Goal: Find specific page/section: Find specific page/section

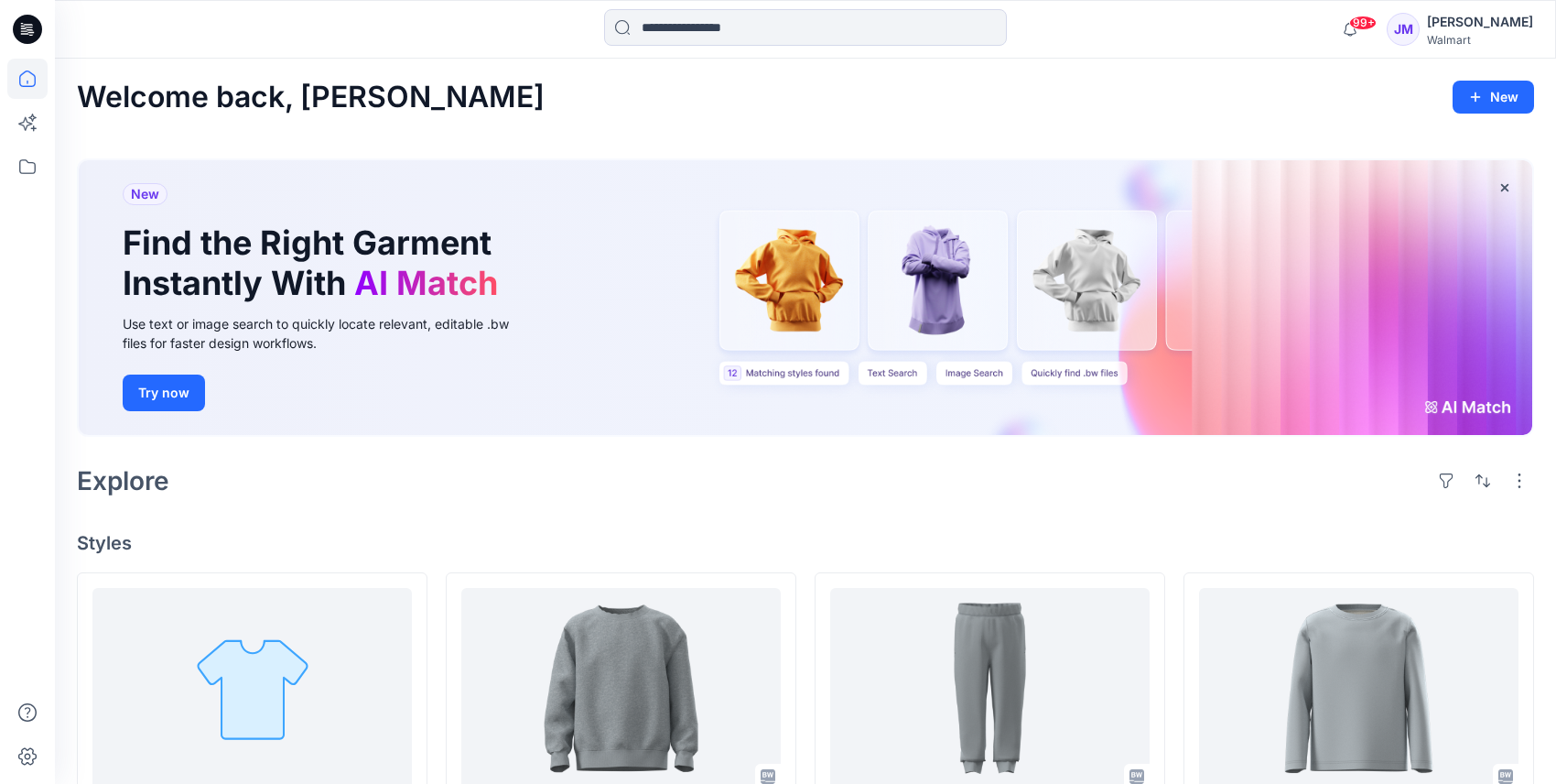
click at [1454, 22] on div "[PERSON_NAME]" at bounding box center [1480, 22] width 106 height 22
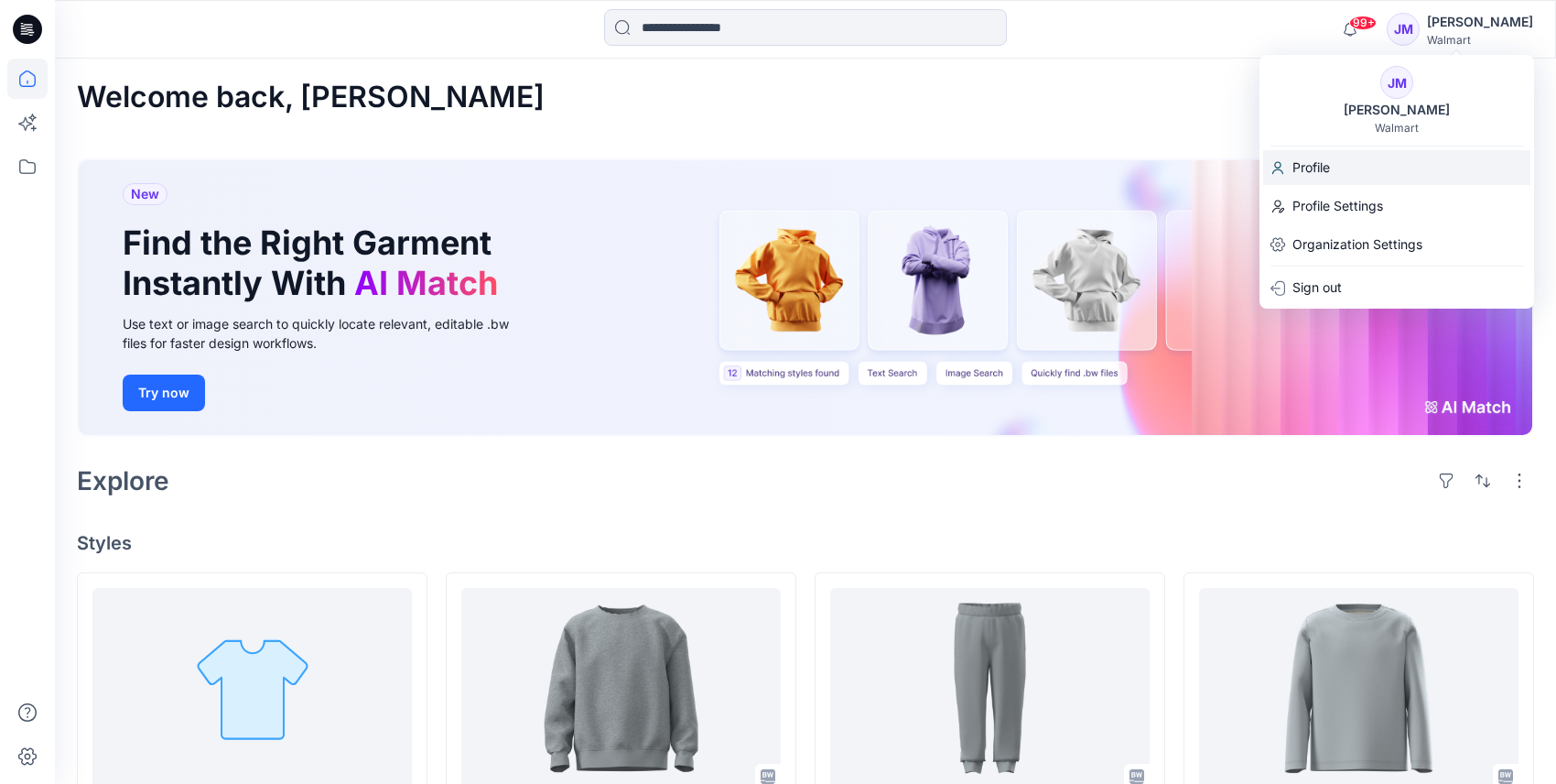
click at [1315, 165] on p "Profile" at bounding box center [1312, 167] width 38 height 35
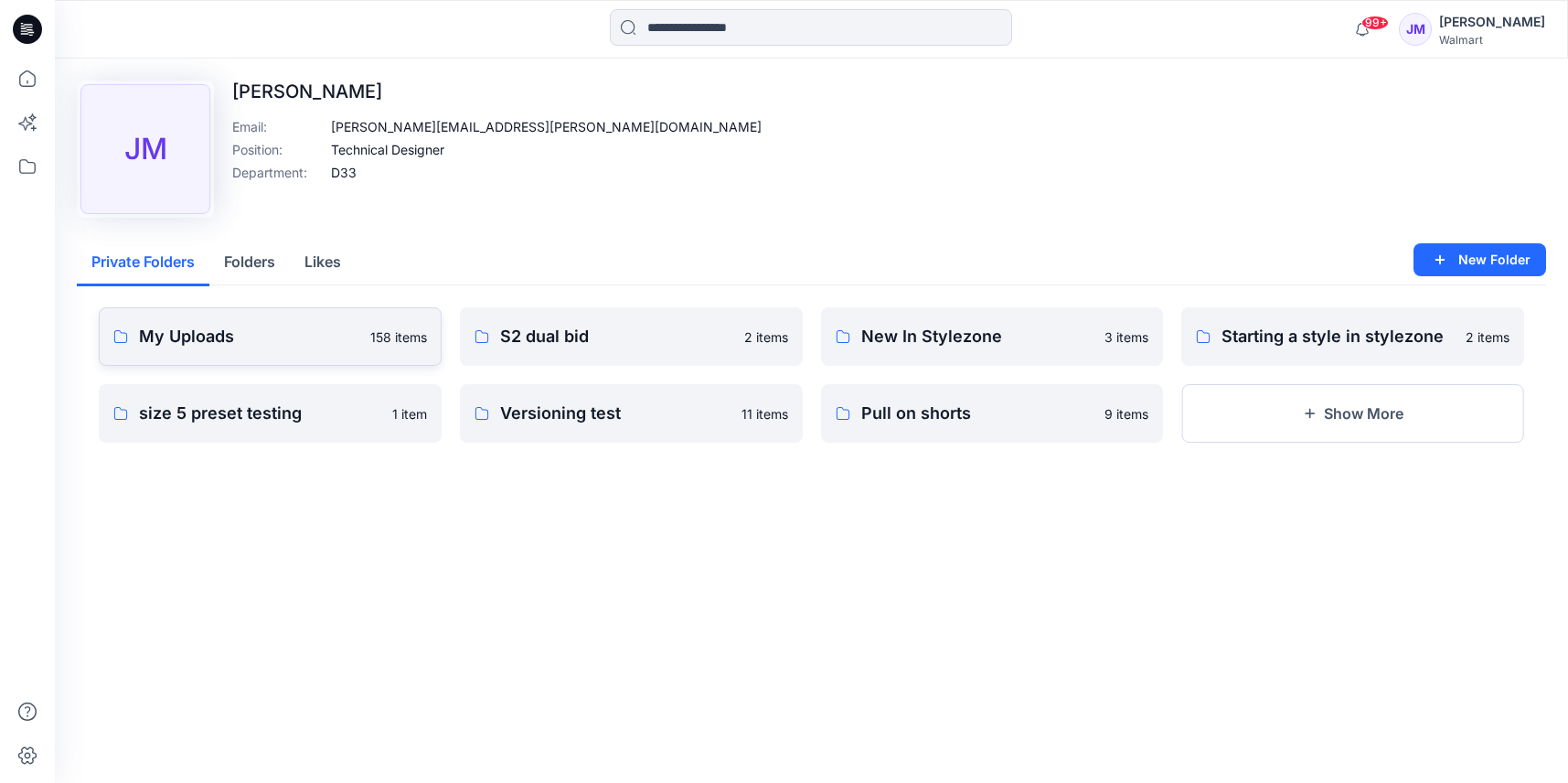
click at [285, 342] on p "My Uploads" at bounding box center [249, 337] width 221 height 26
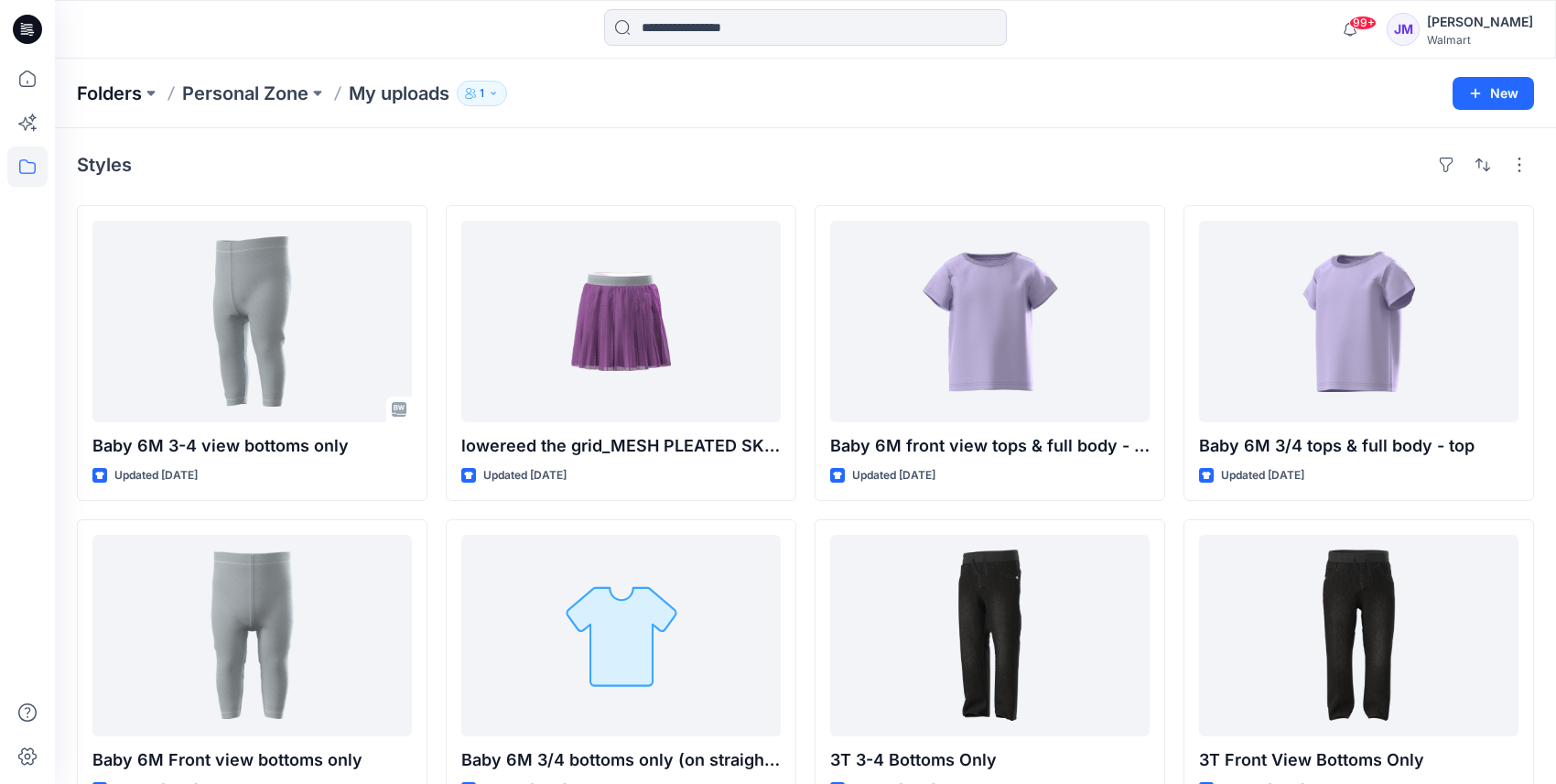
click at [96, 89] on p "Folders" at bounding box center [109, 94] width 65 height 26
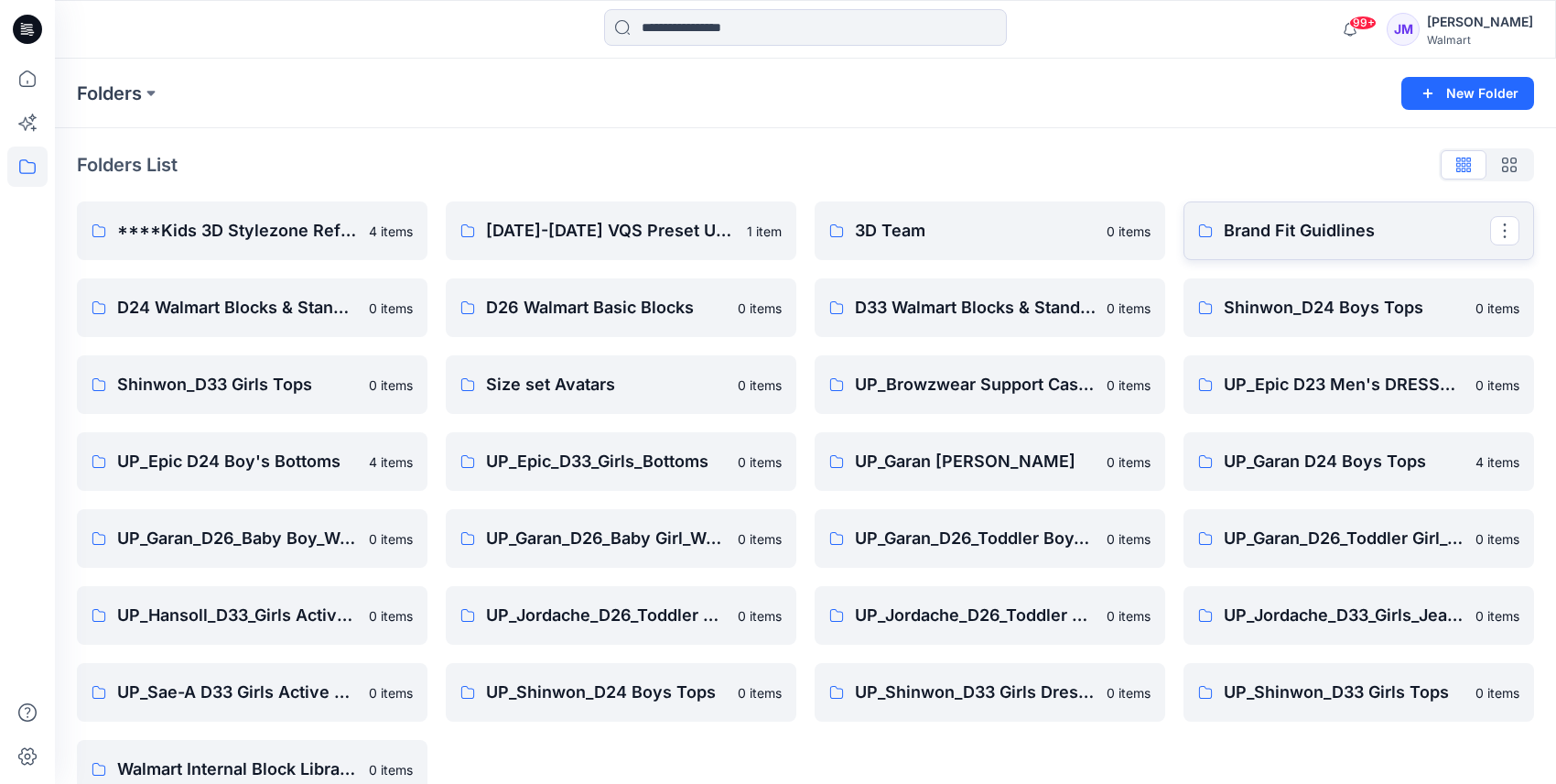
click at [1290, 222] on p "Brand Fit Guidlines" at bounding box center [1357, 231] width 266 height 26
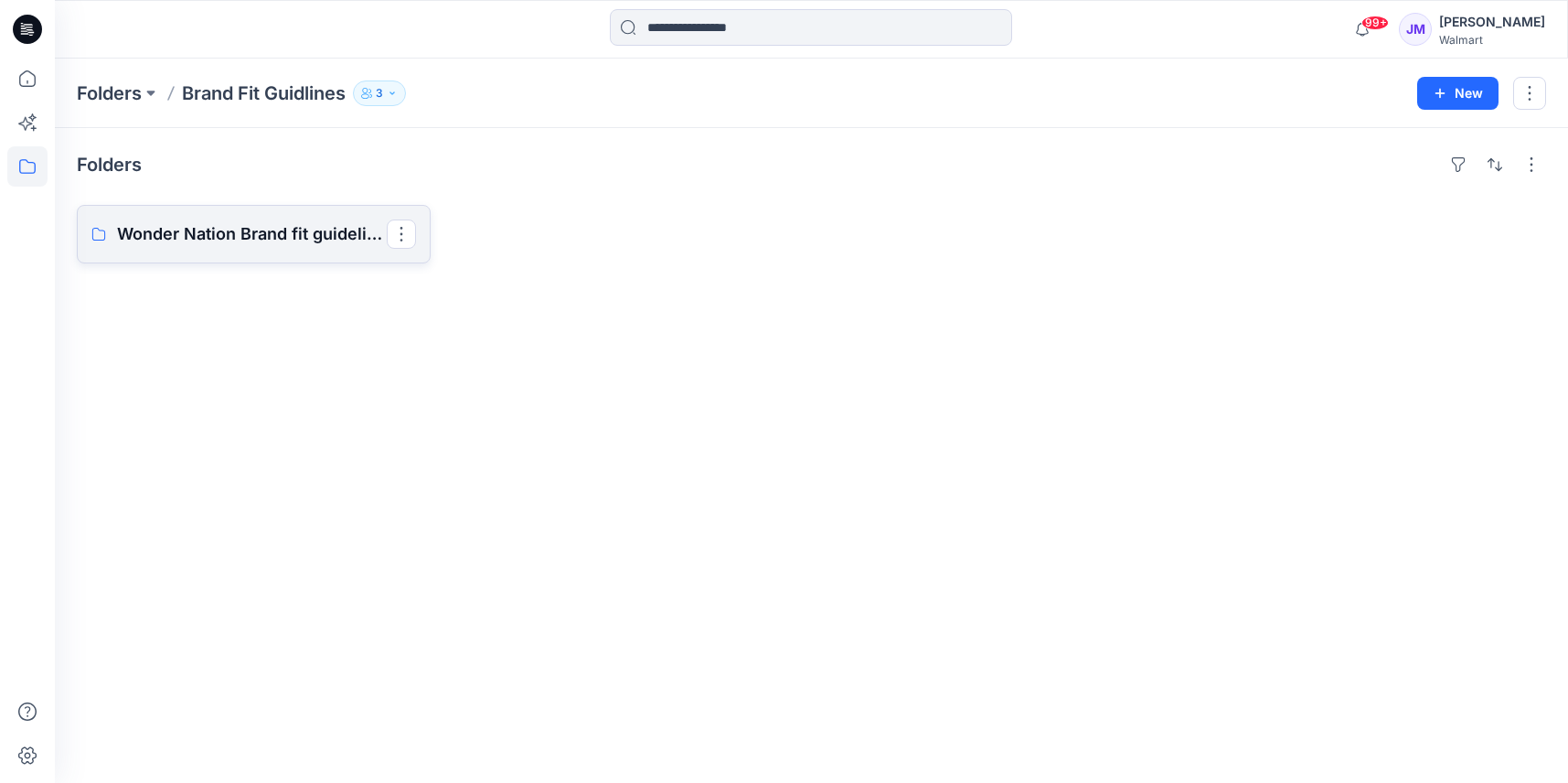
click at [223, 244] on p "Wonder Nation Brand fit guidelines" at bounding box center [252, 235] width 270 height 26
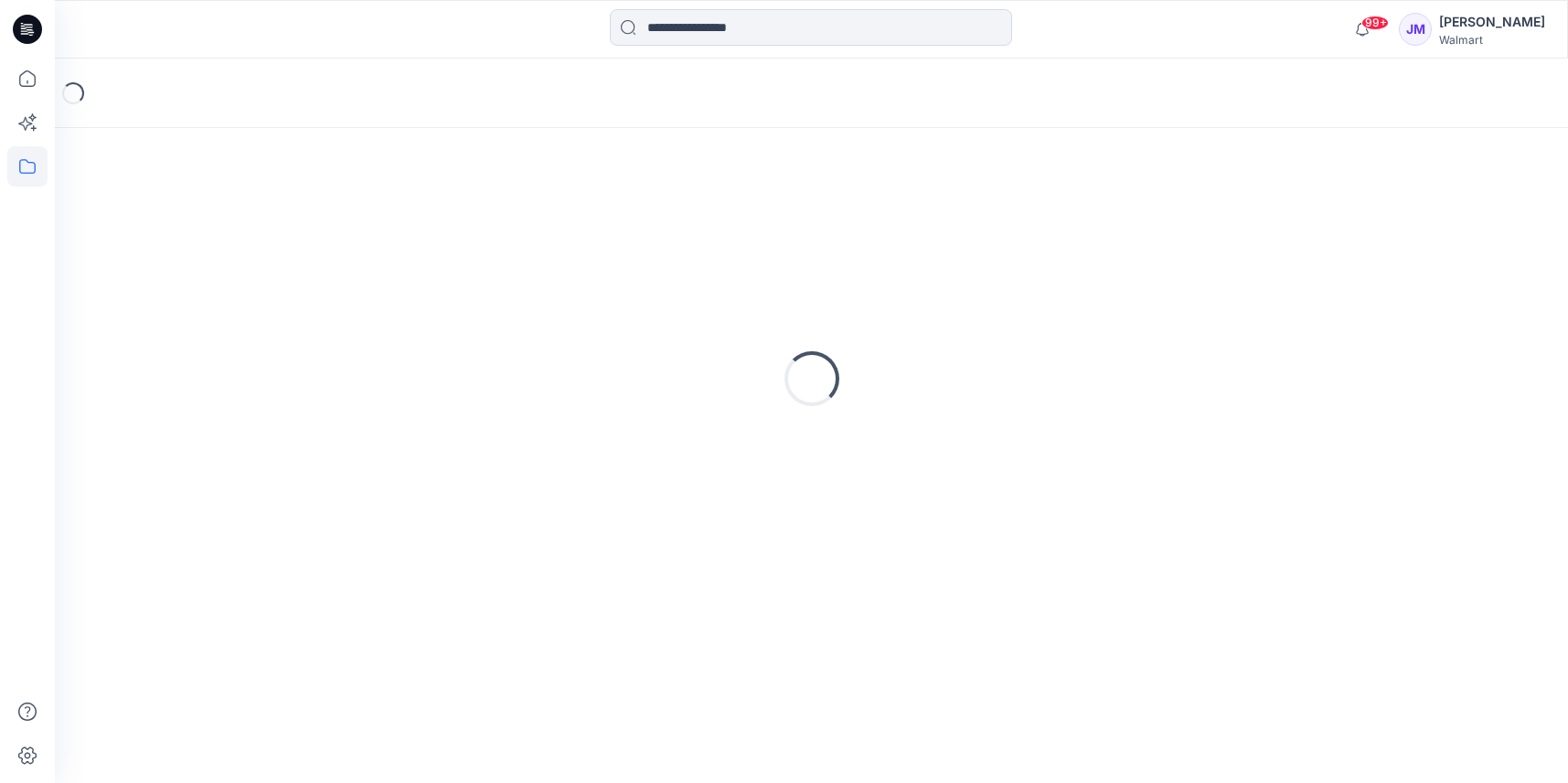
click at [223, 244] on div "Loading..." at bounding box center [811, 379] width 1469 height 457
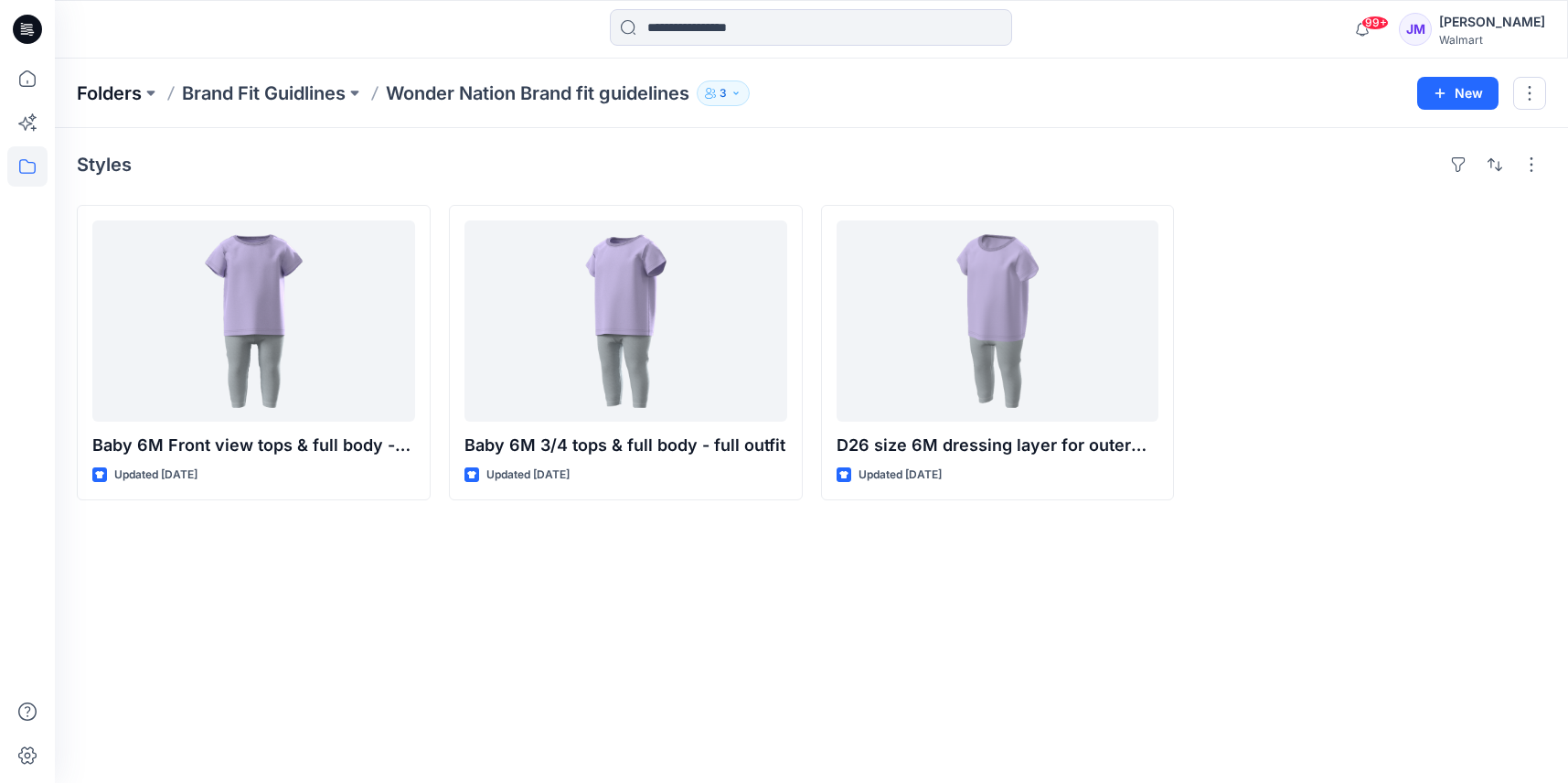
click at [118, 96] on p "Folders" at bounding box center [109, 94] width 65 height 26
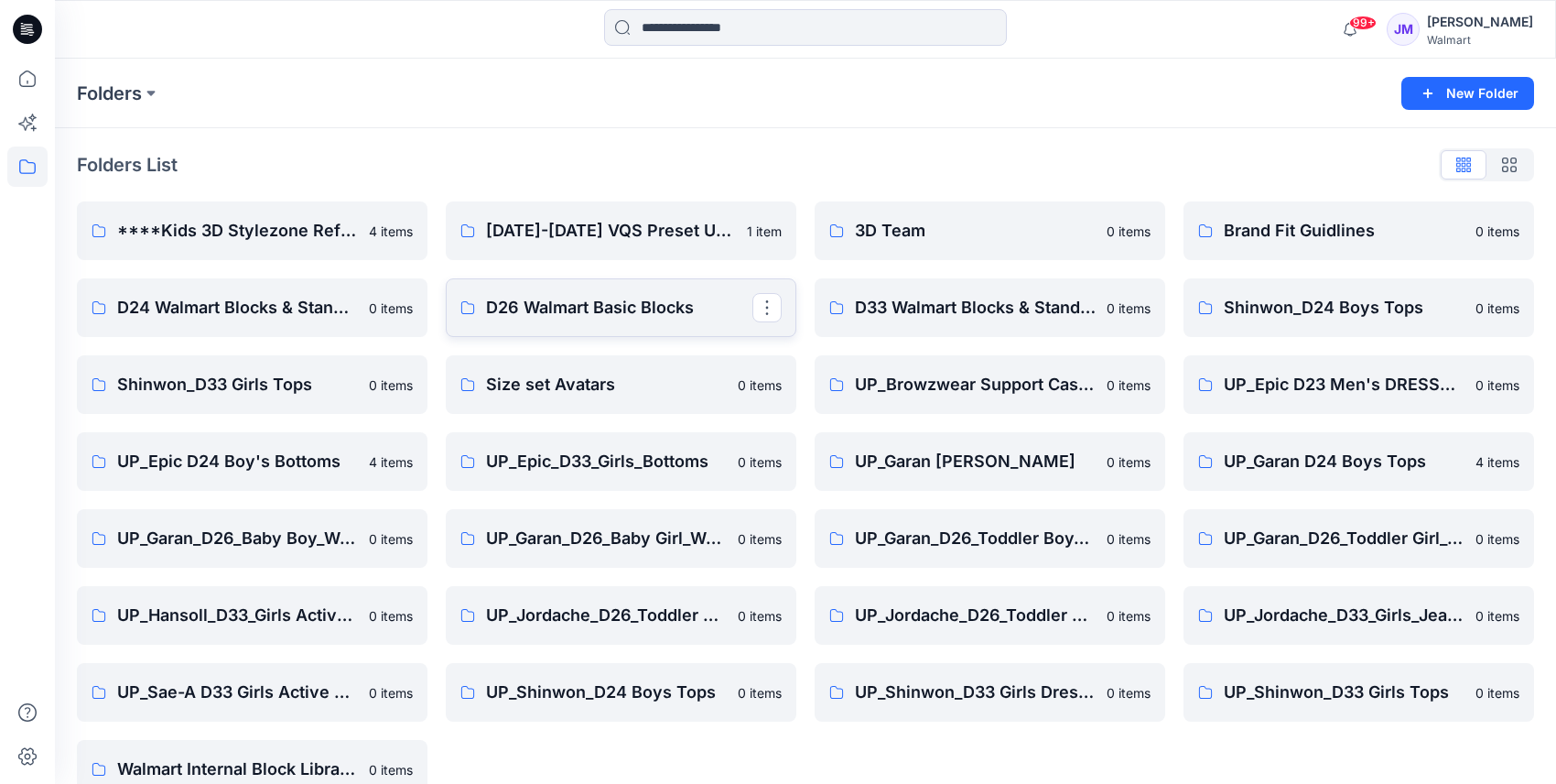
click at [597, 306] on p "D26 Walmart Basic Blocks" at bounding box center [619, 308] width 266 height 26
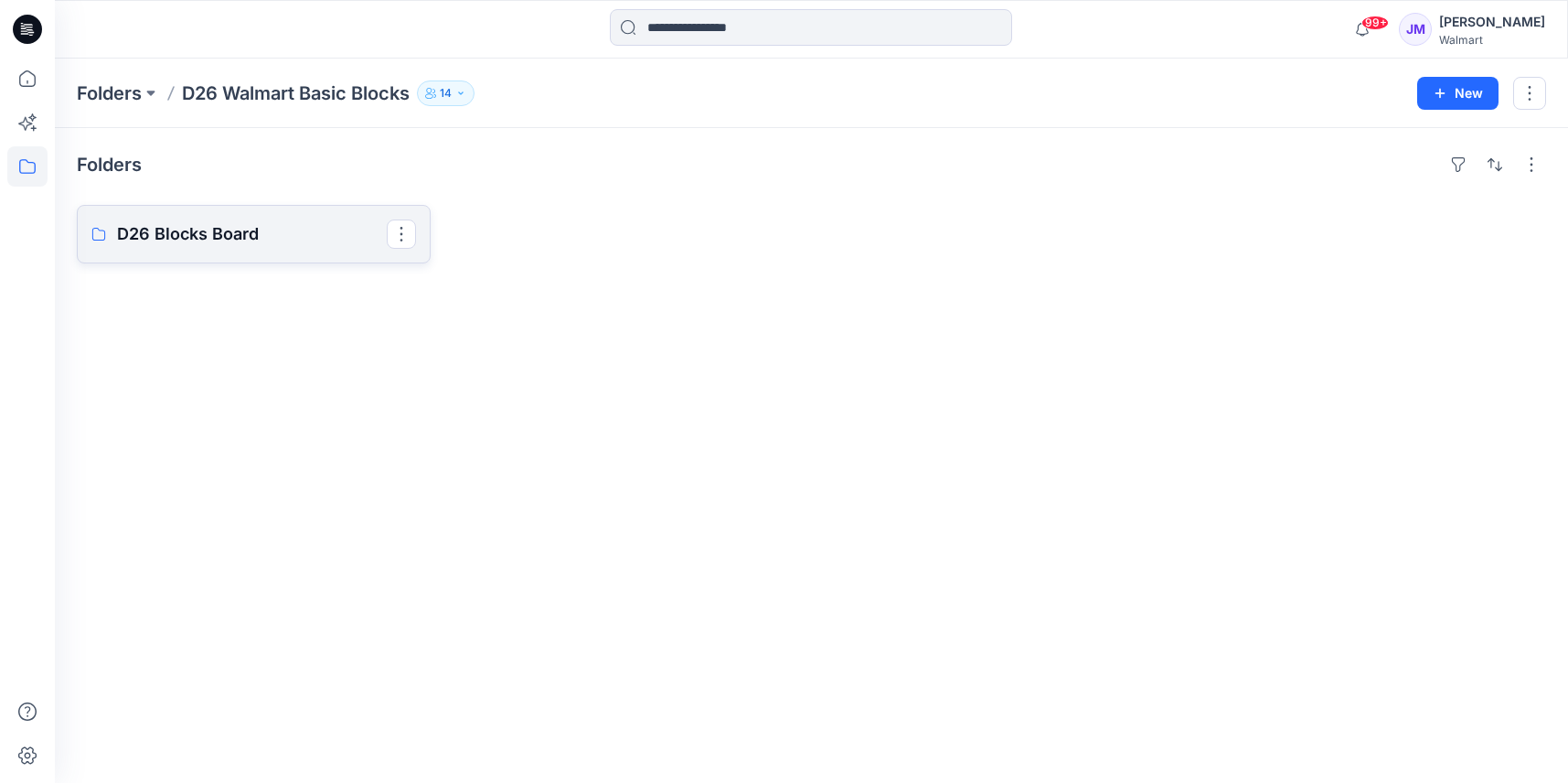
click at [217, 244] on p "D26 Blocks Board" at bounding box center [252, 235] width 270 height 26
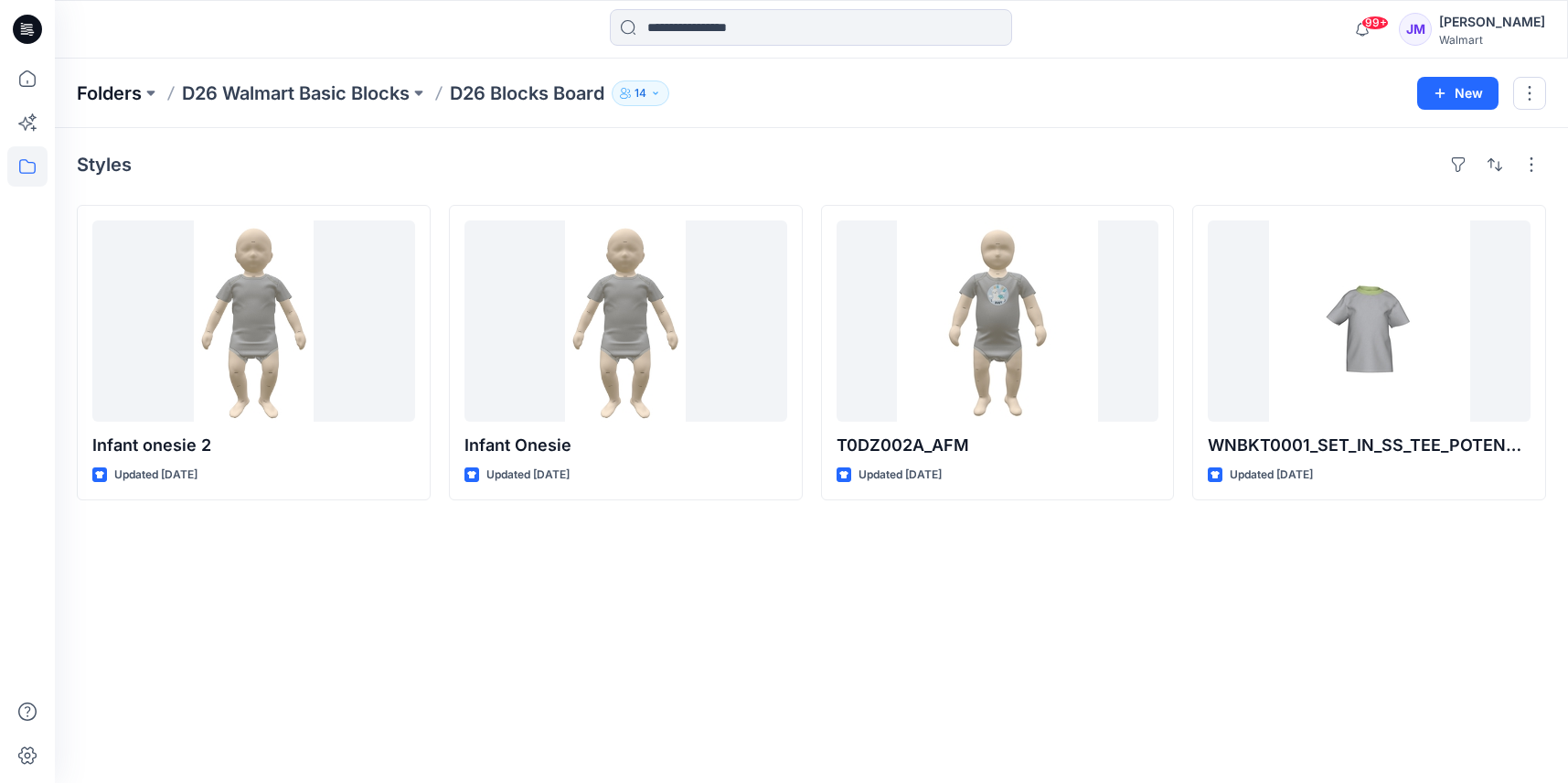
click at [118, 91] on p "Folders" at bounding box center [109, 94] width 65 height 26
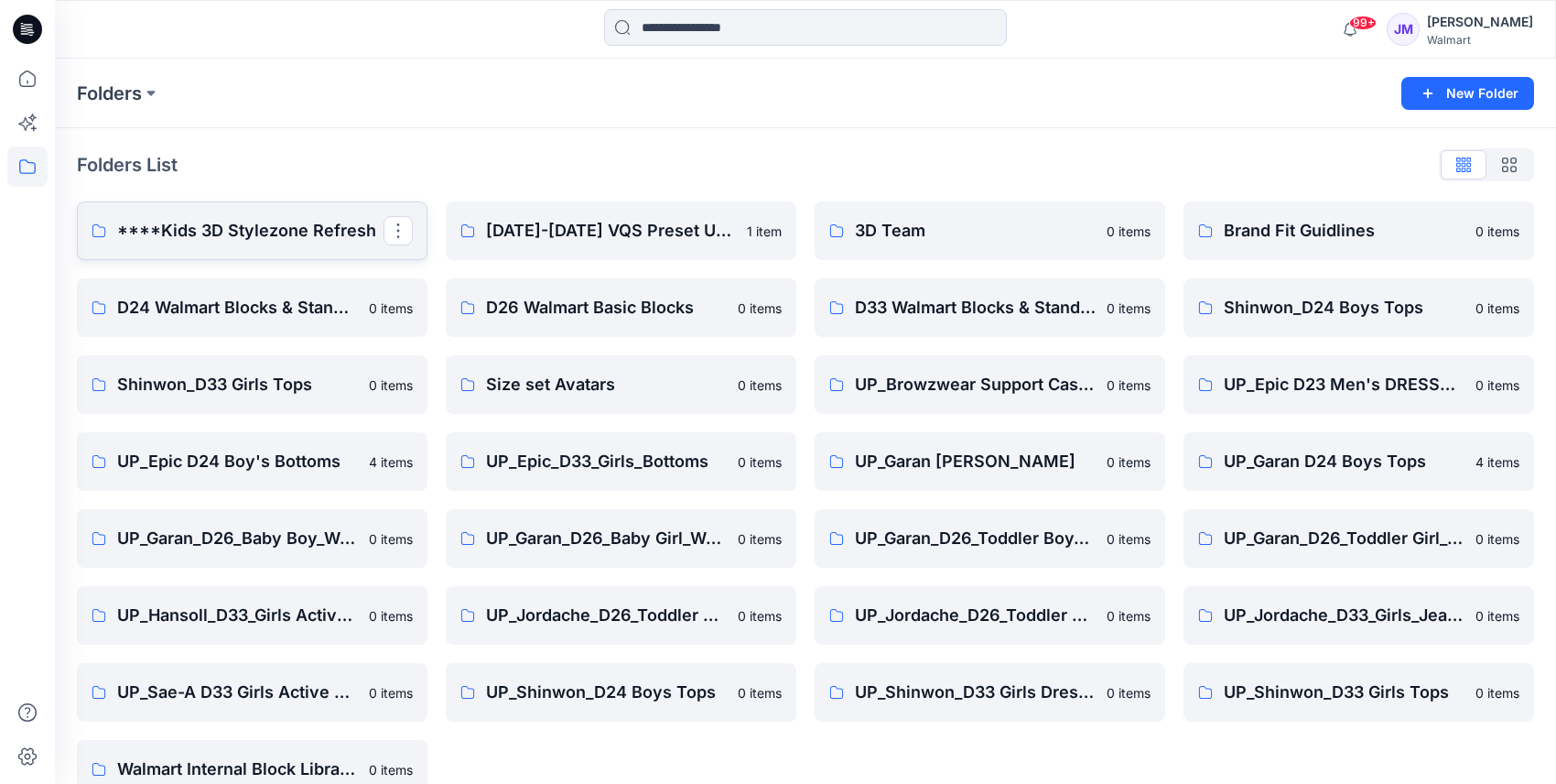
click at [273, 224] on p "****Kids 3D Stylezone Refresh" at bounding box center [250, 231] width 266 height 26
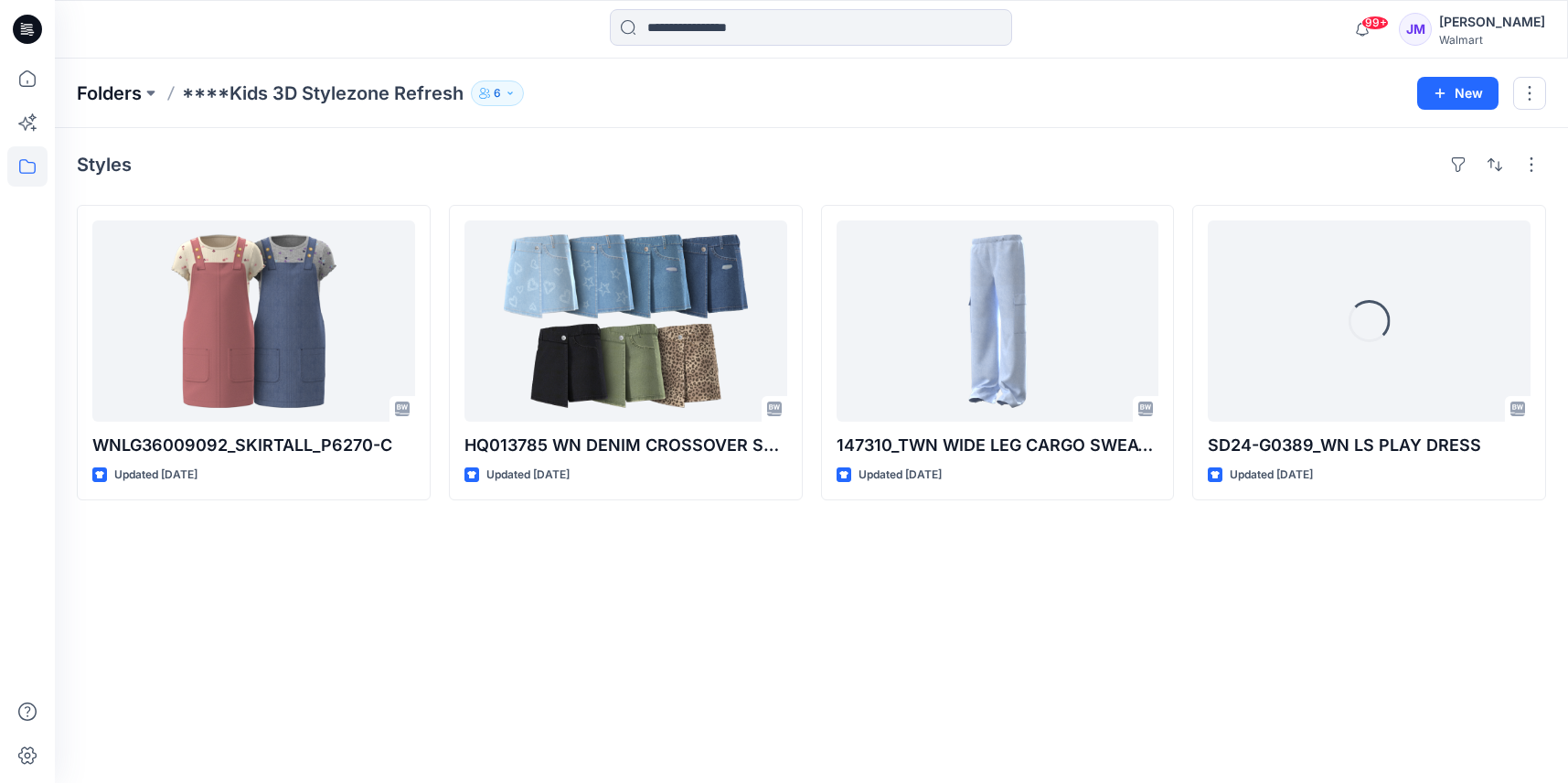
click at [124, 92] on p "Folders" at bounding box center [109, 94] width 65 height 26
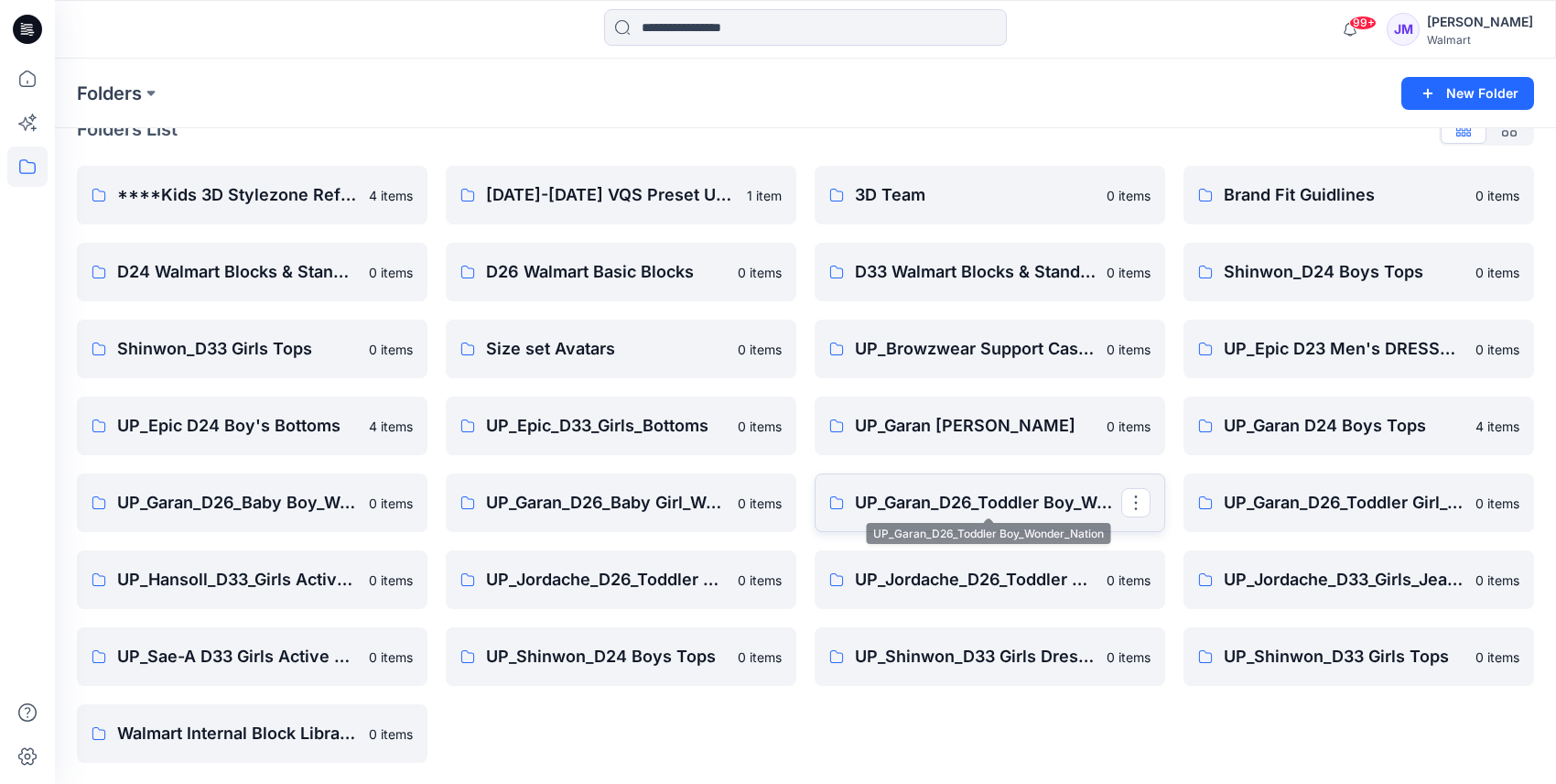
scroll to position [37, 0]
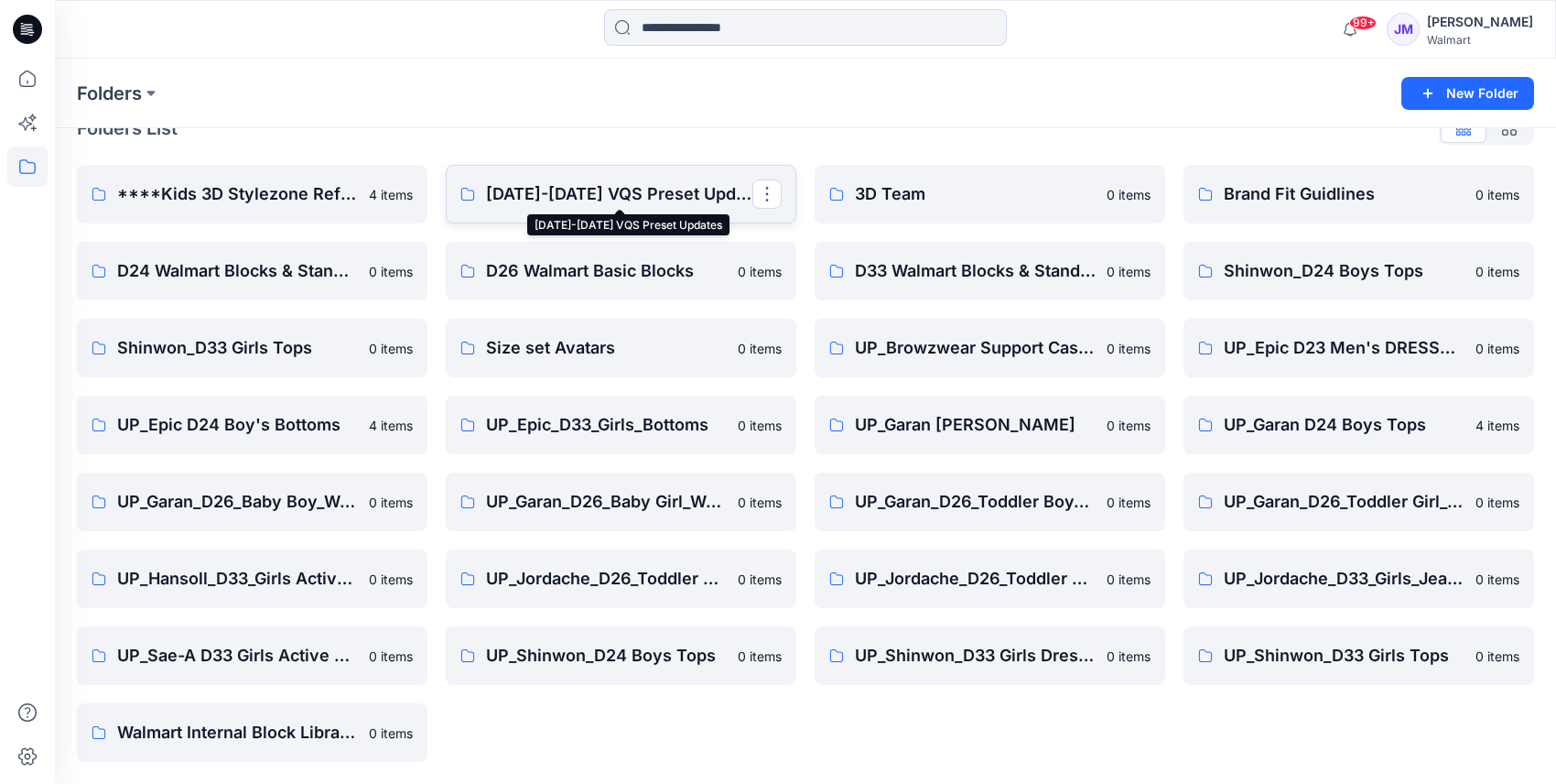
click at [598, 189] on p "[DATE]-[DATE] VQS Preset Updates" at bounding box center [619, 194] width 266 height 26
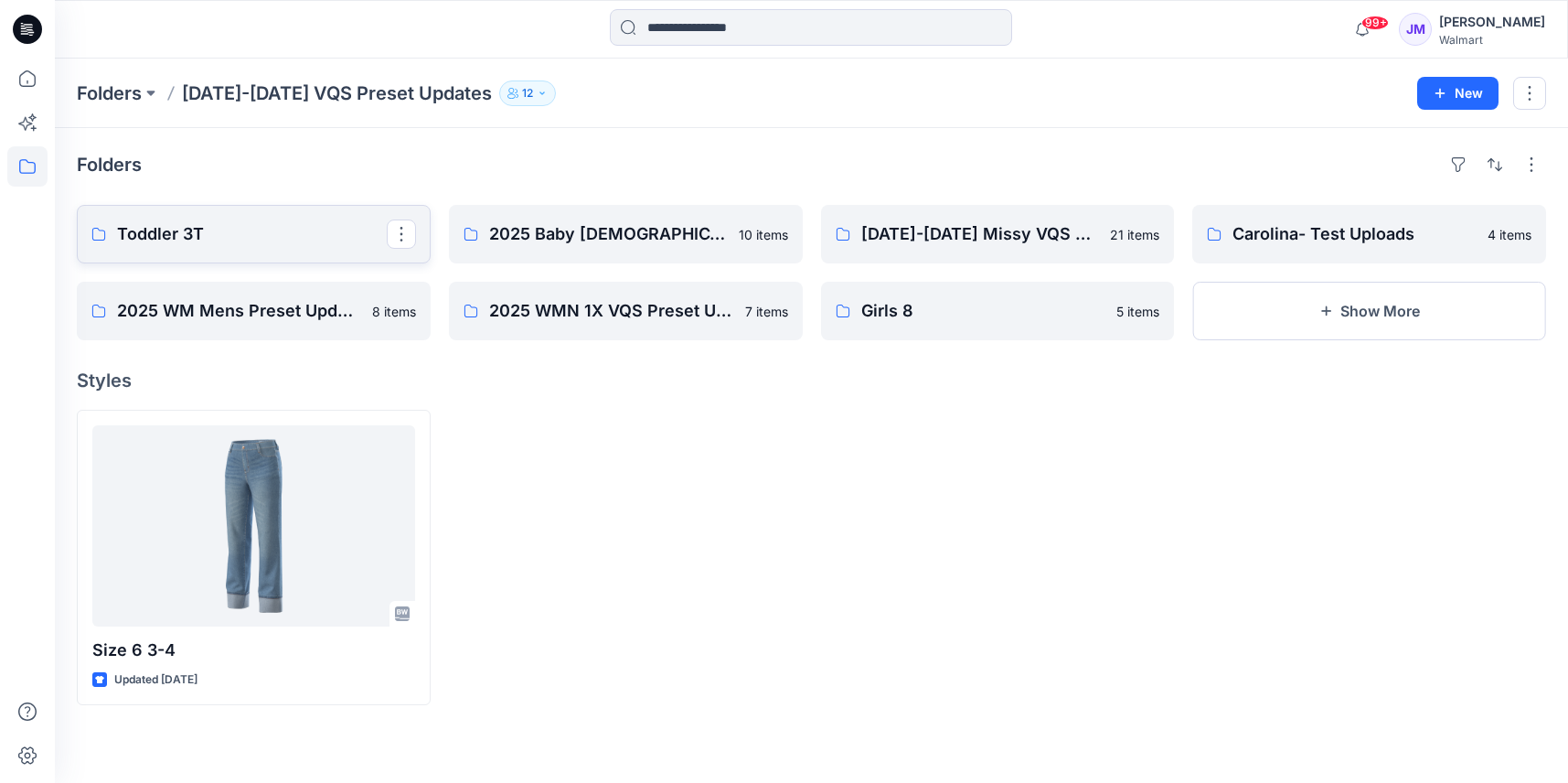
click at [238, 235] on p "Toddler 3T" at bounding box center [252, 235] width 270 height 26
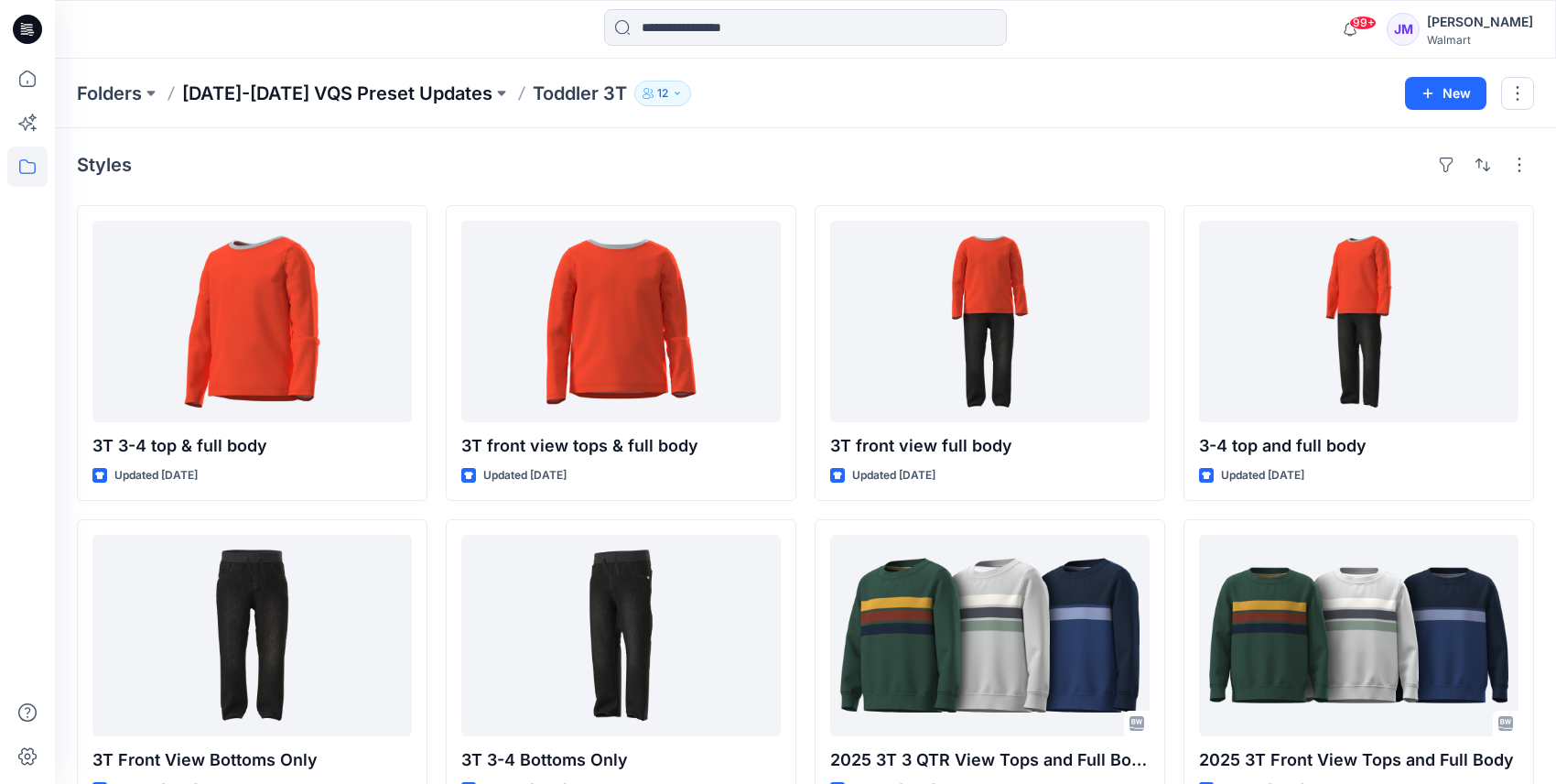
click at [394, 84] on p "[DATE]-[DATE] VQS Preset Updates" at bounding box center [337, 94] width 310 height 26
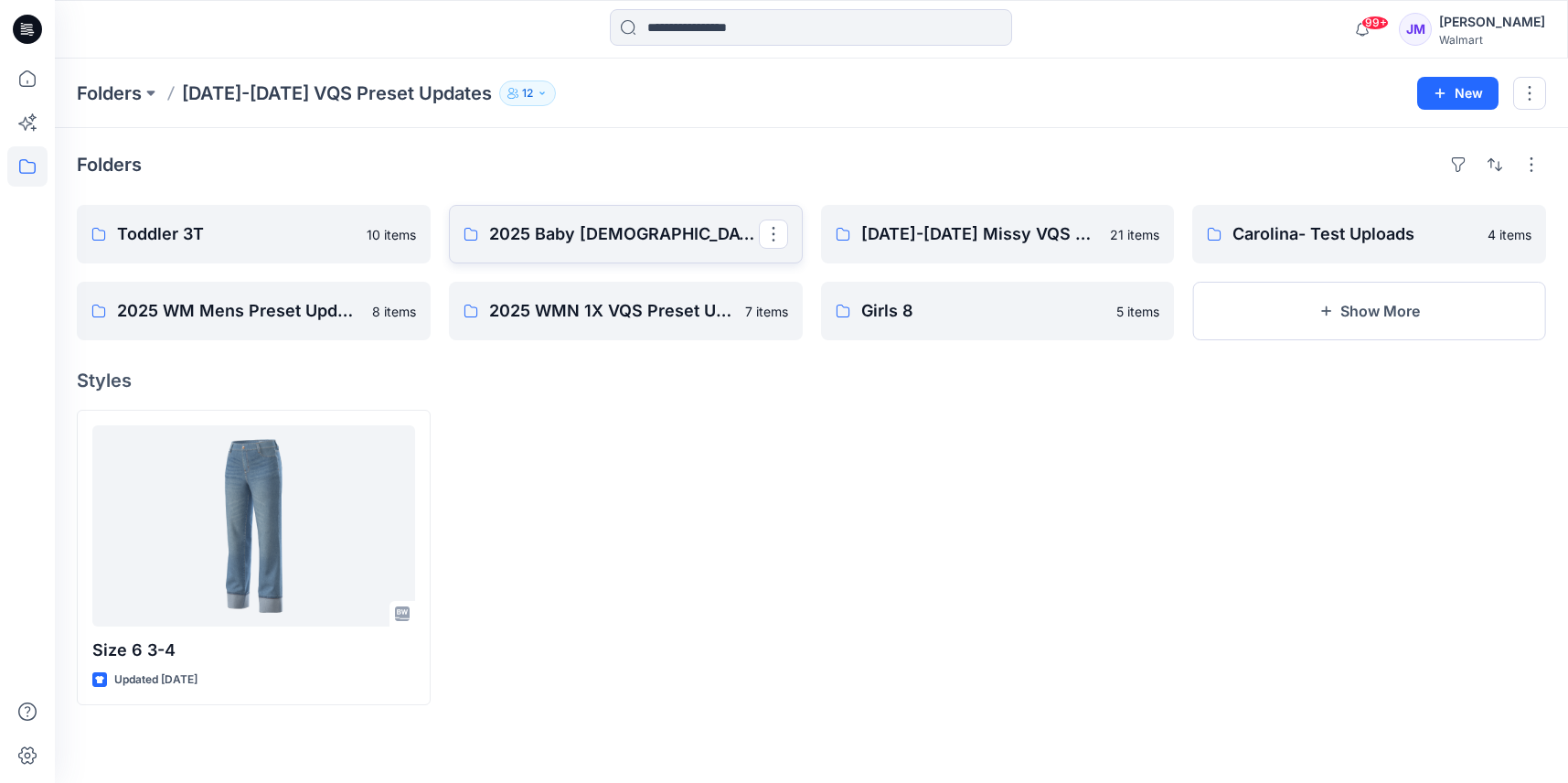
click at [593, 230] on p "2025 Baby [DEMOGRAPHIC_DATA] Month" at bounding box center [624, 235] width 270 height 26
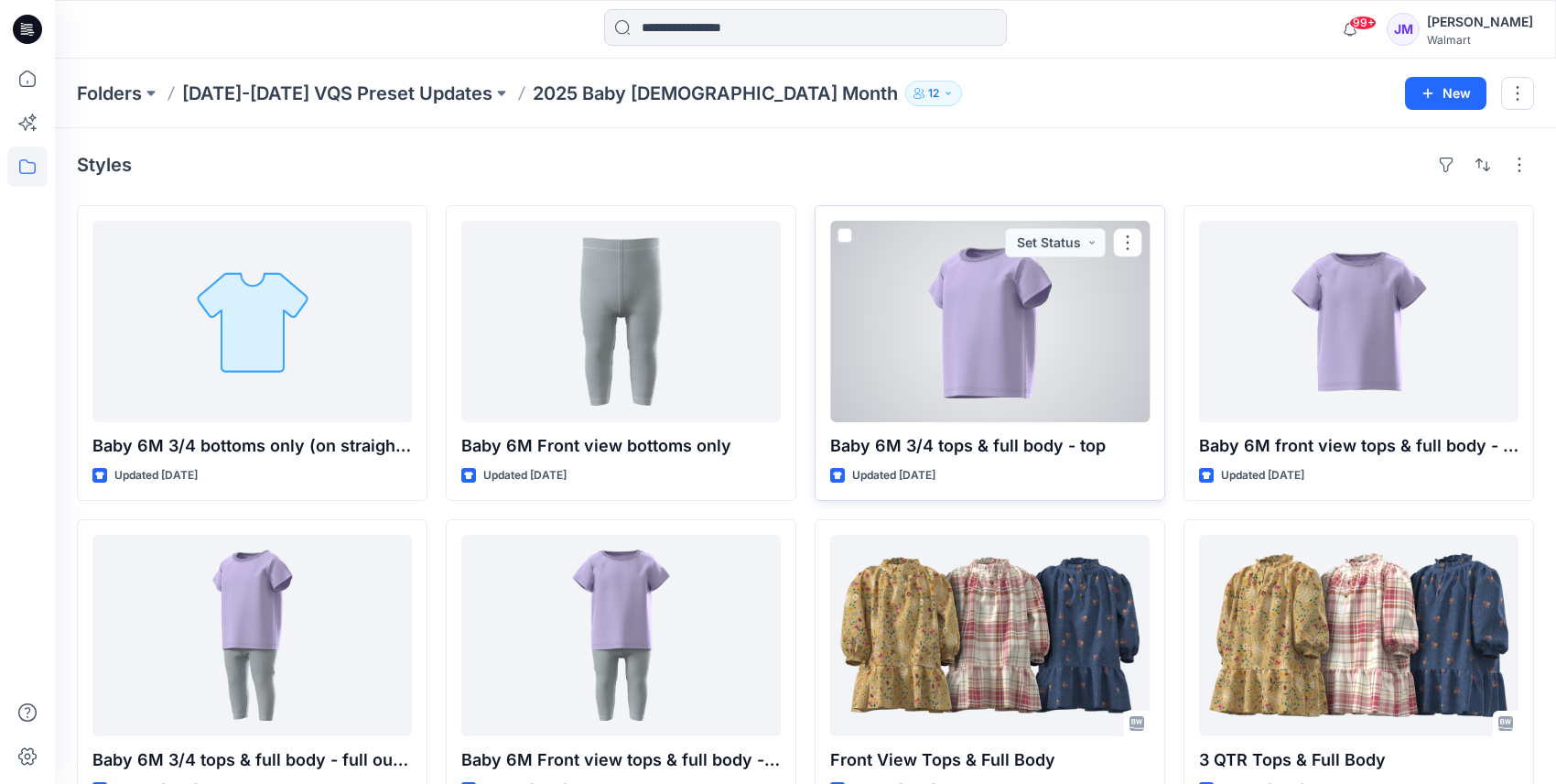
click at [1011, 351] on div at bounding box center [990, 321] width 320 height 201
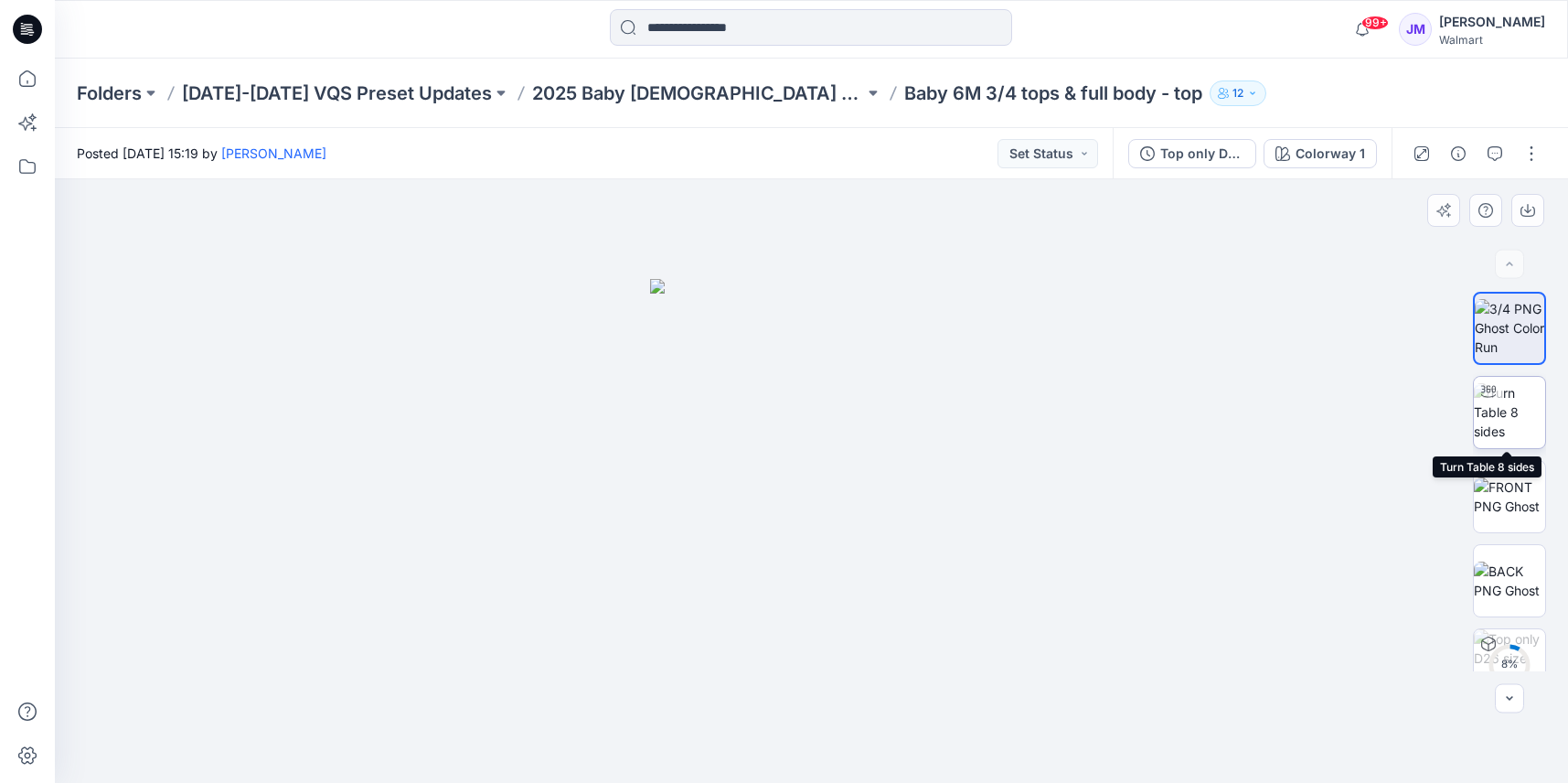
click at [1519, 409] on img at bounding box center [1509, 412] width 71 height 58
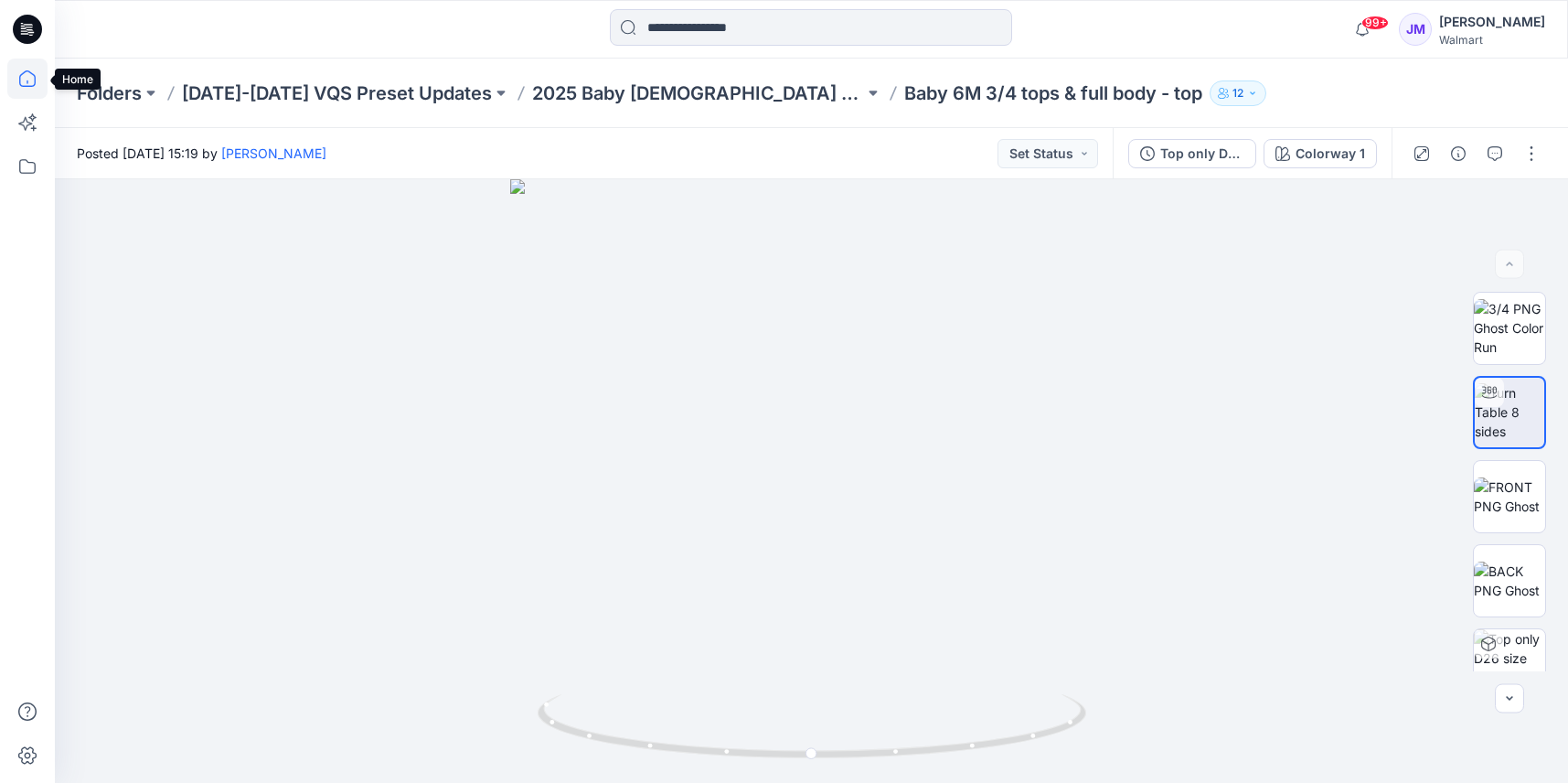
click at [32, 81] on icon at bounding box center [27, 79] width 40 height 40
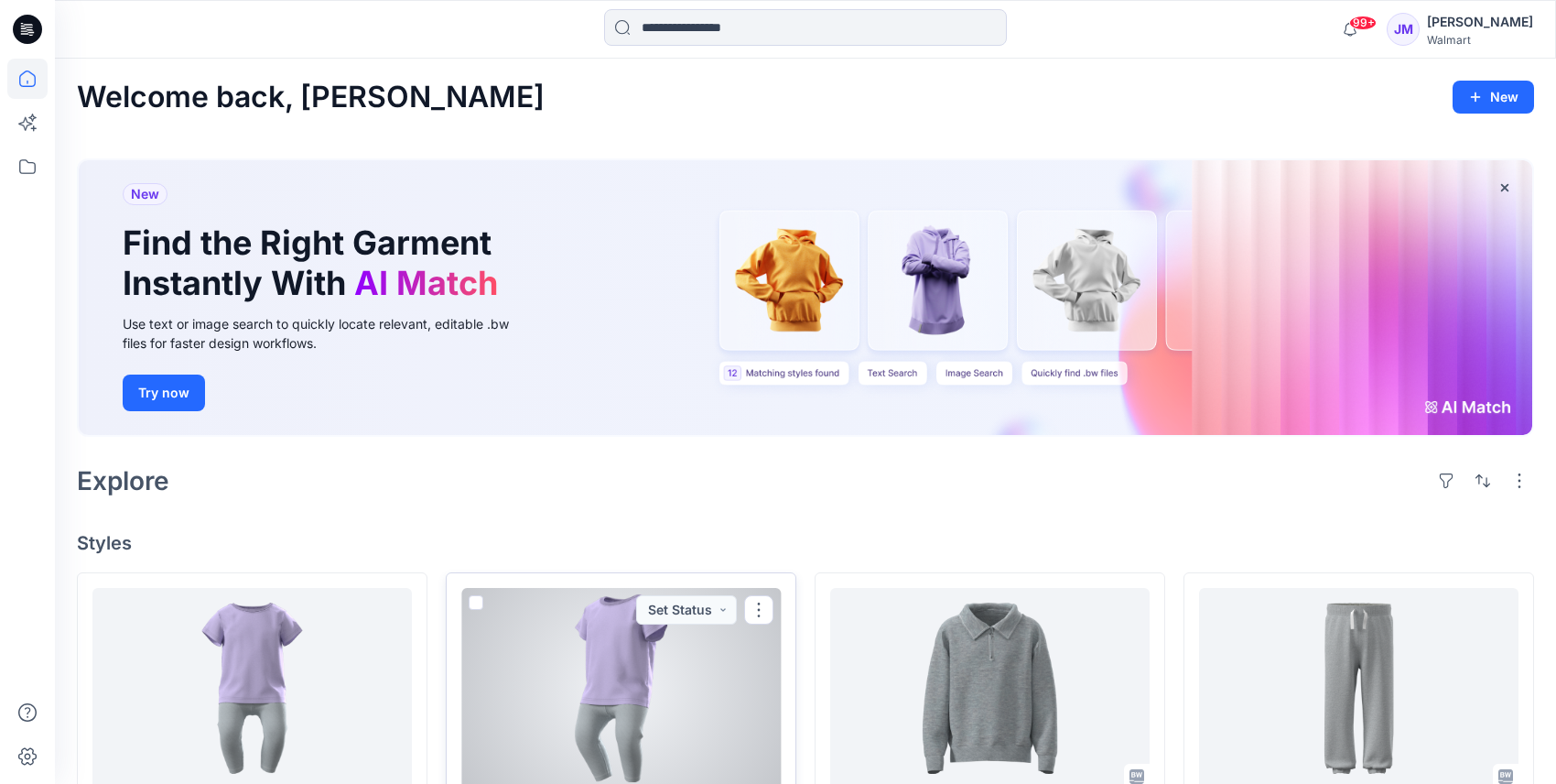
click at [588, 705] on div at bounding box center [621, 688] width 320 height 201
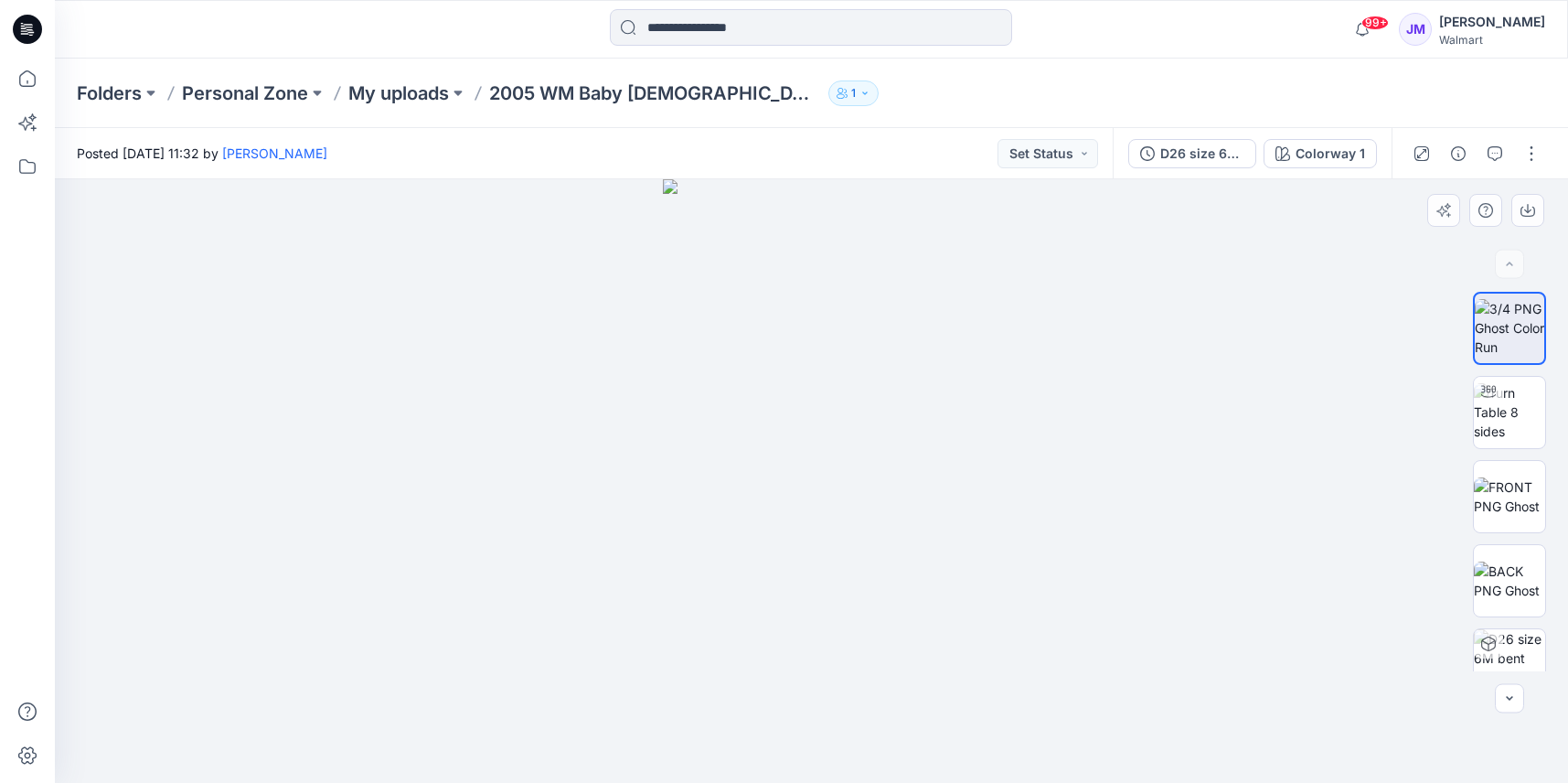
click at [1428, 590] on div at bounding box center [811, 480] width 1513 height 603
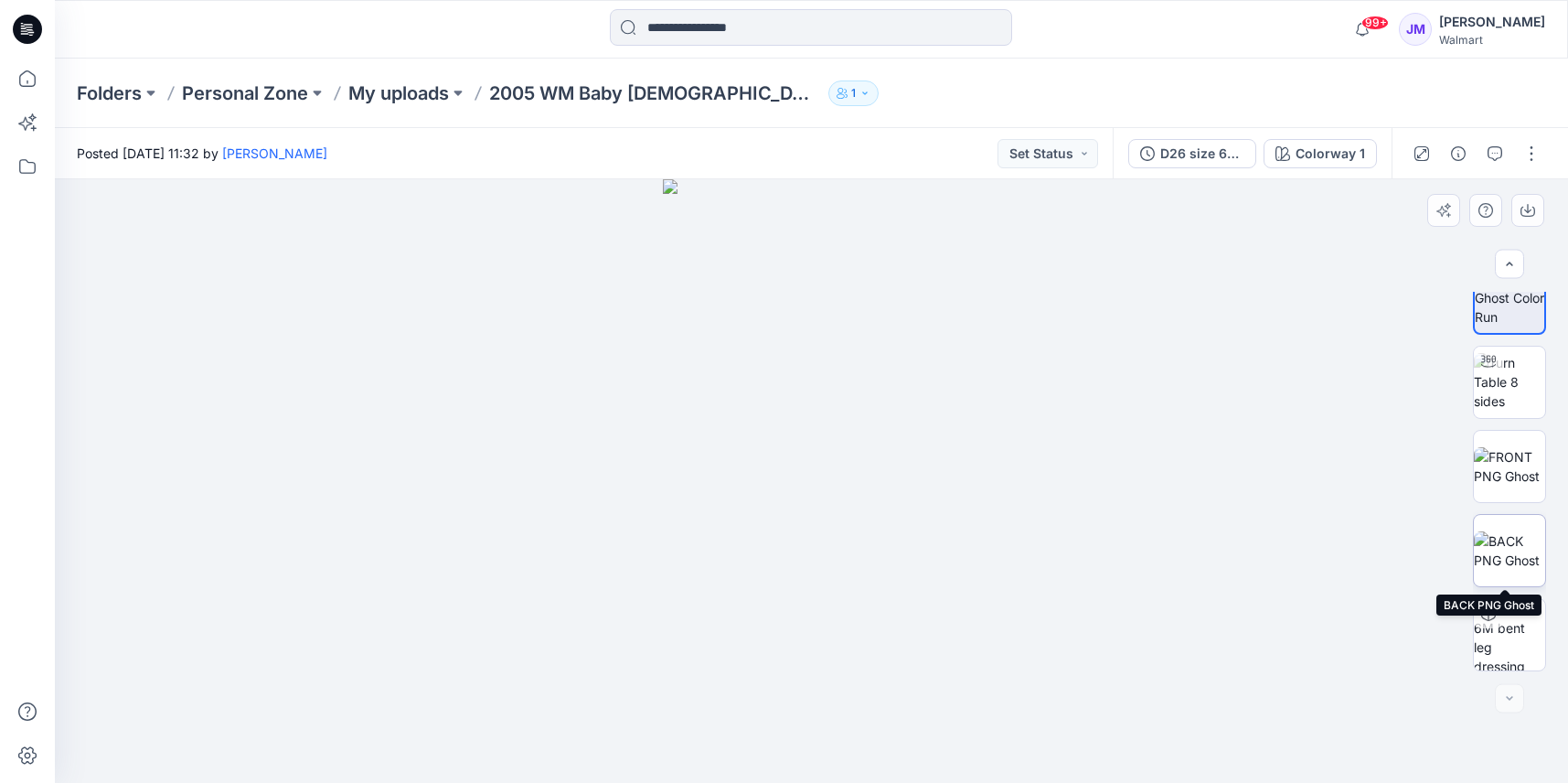
click at [1511, 544] on img at bounding box center [1509, 550] width 71 height 38
click at [606, 403] on div at bounding box center [811, 480] width 1513 height 603
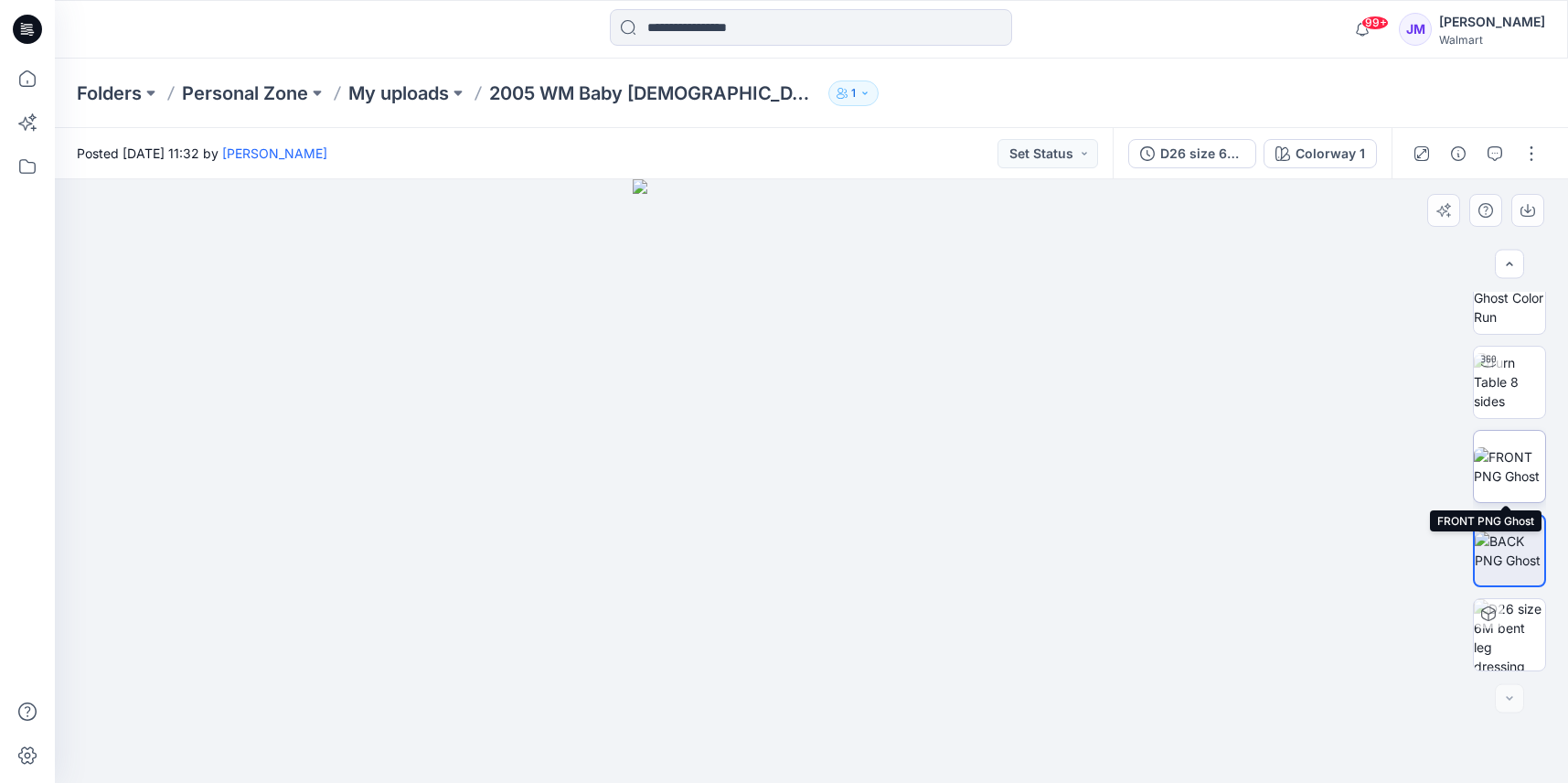
click at [1500, 452] on img at bounding box center [1509, 466] width 71 height 38
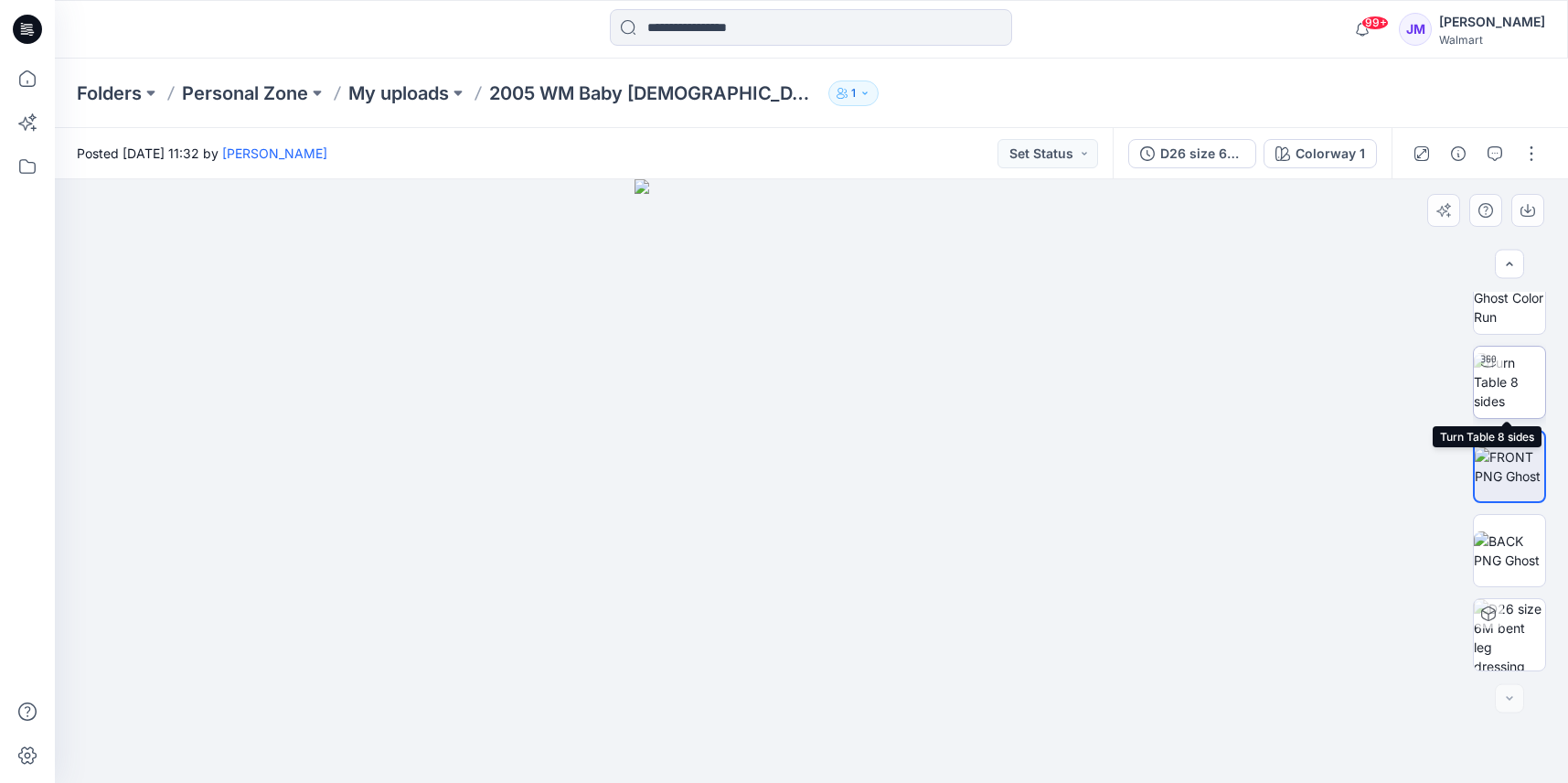
click at [1519, 375] on img at bounding box center [1509, 382] width 71 height 58
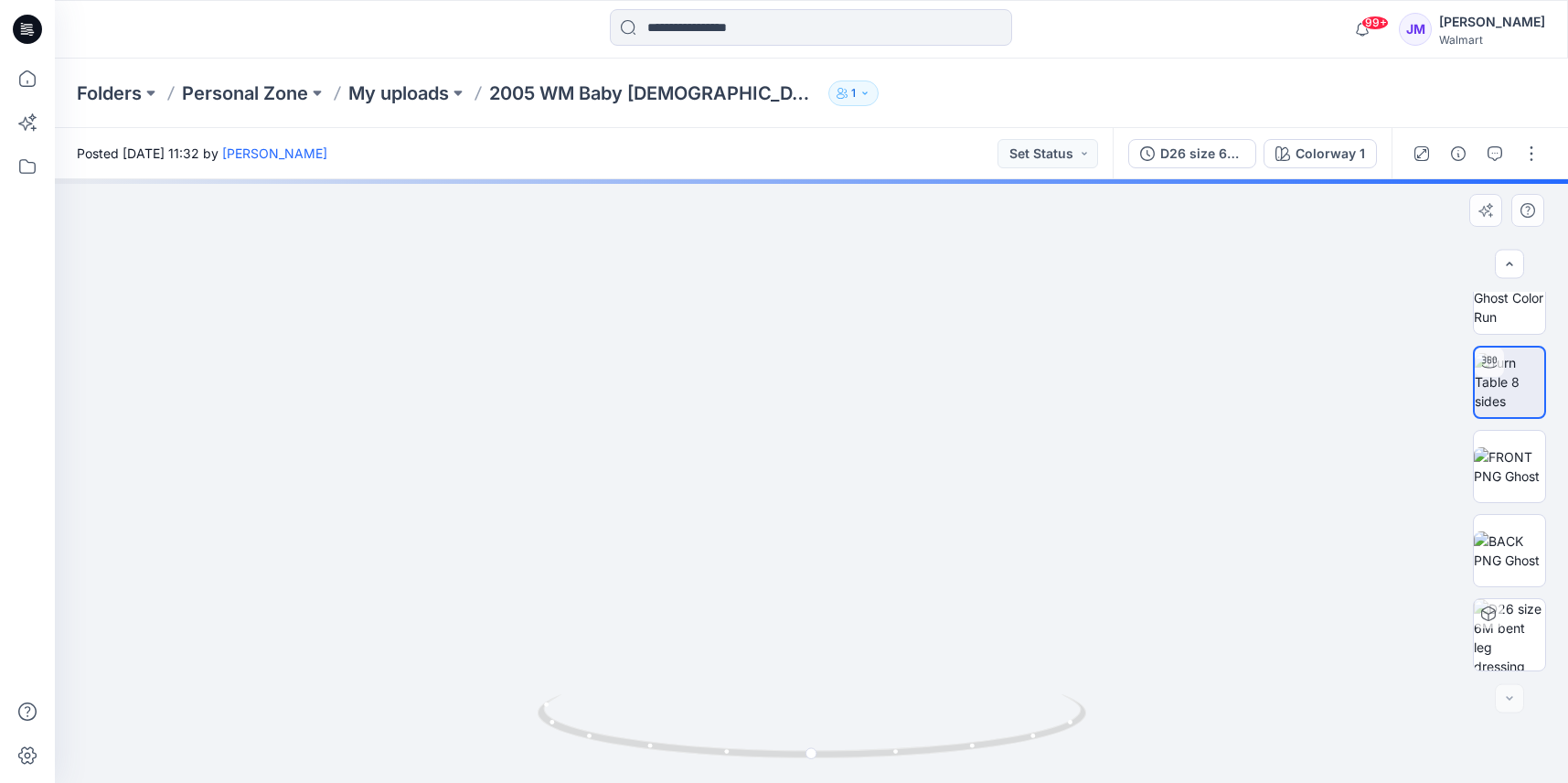
drag, startPoint x: 957, startPoint y: 400, endPoint x: 958, endPoint y: 450, distance: 50.0
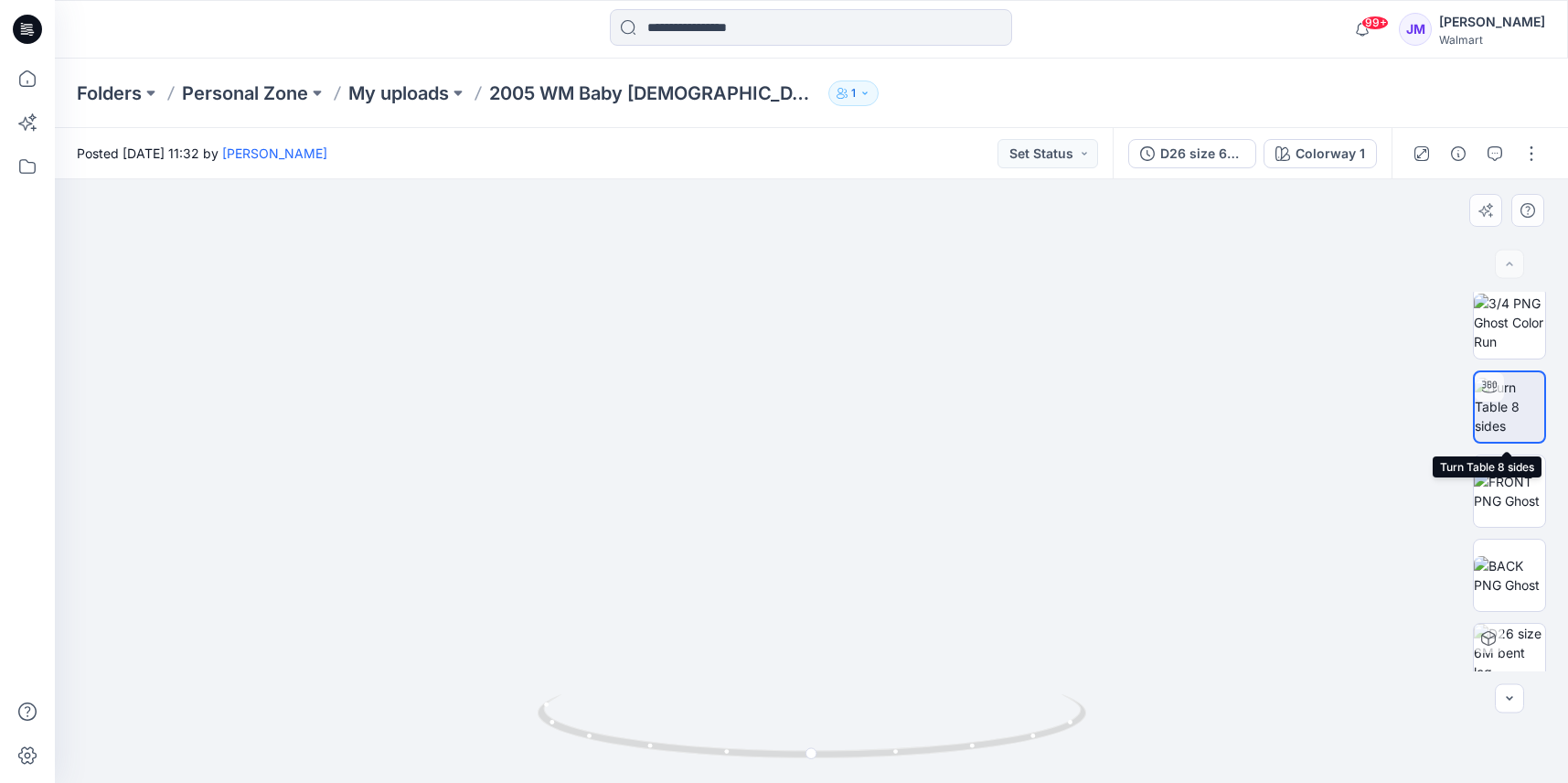
scroll to position [0, 0]
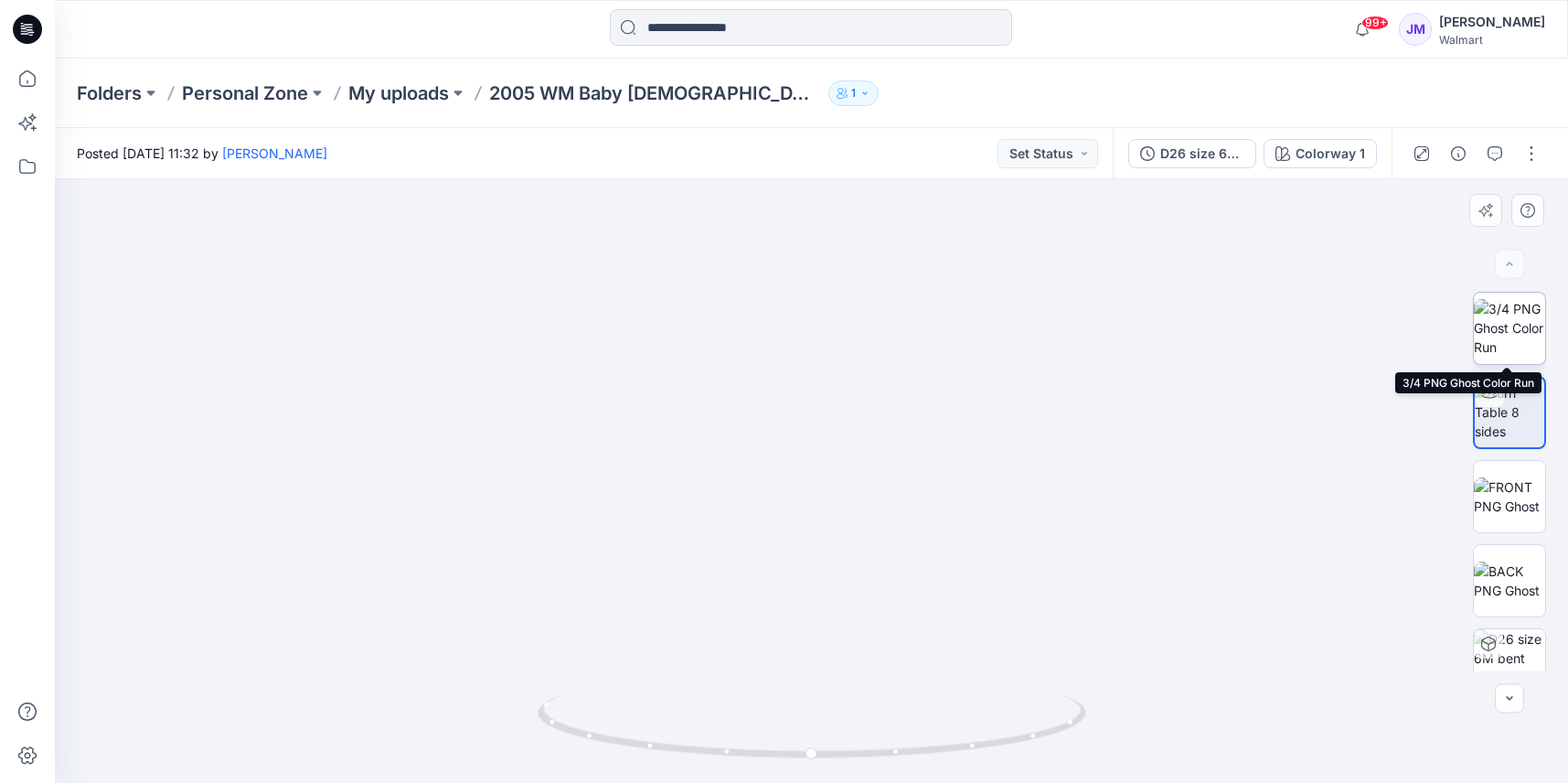
click at [1505, 331] on img at bounding box center [1509, 328] width 71 height 58
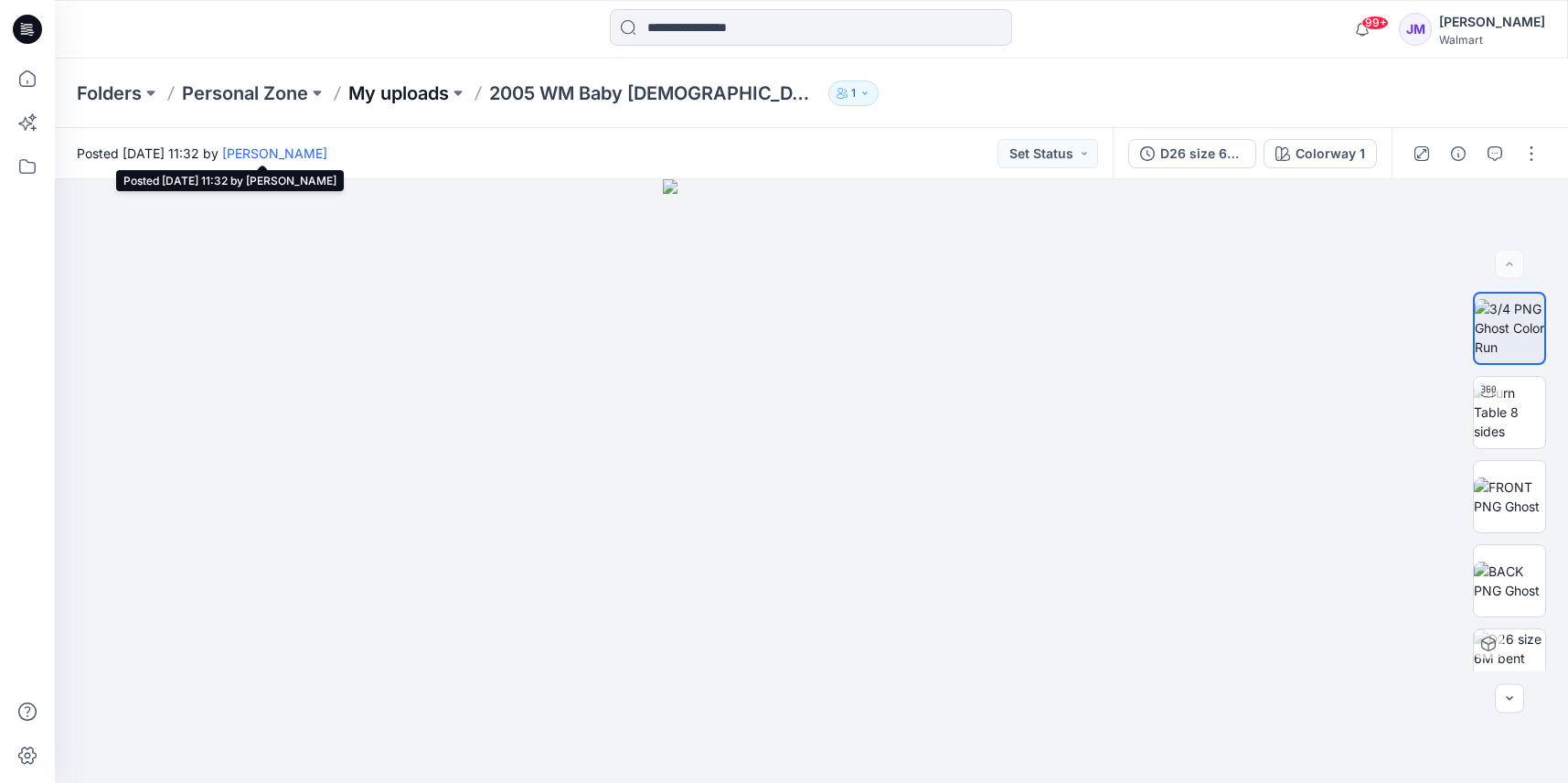
click at [421, 94] on p "My uploads" at bounding box center [398, 94] width 101 height 26
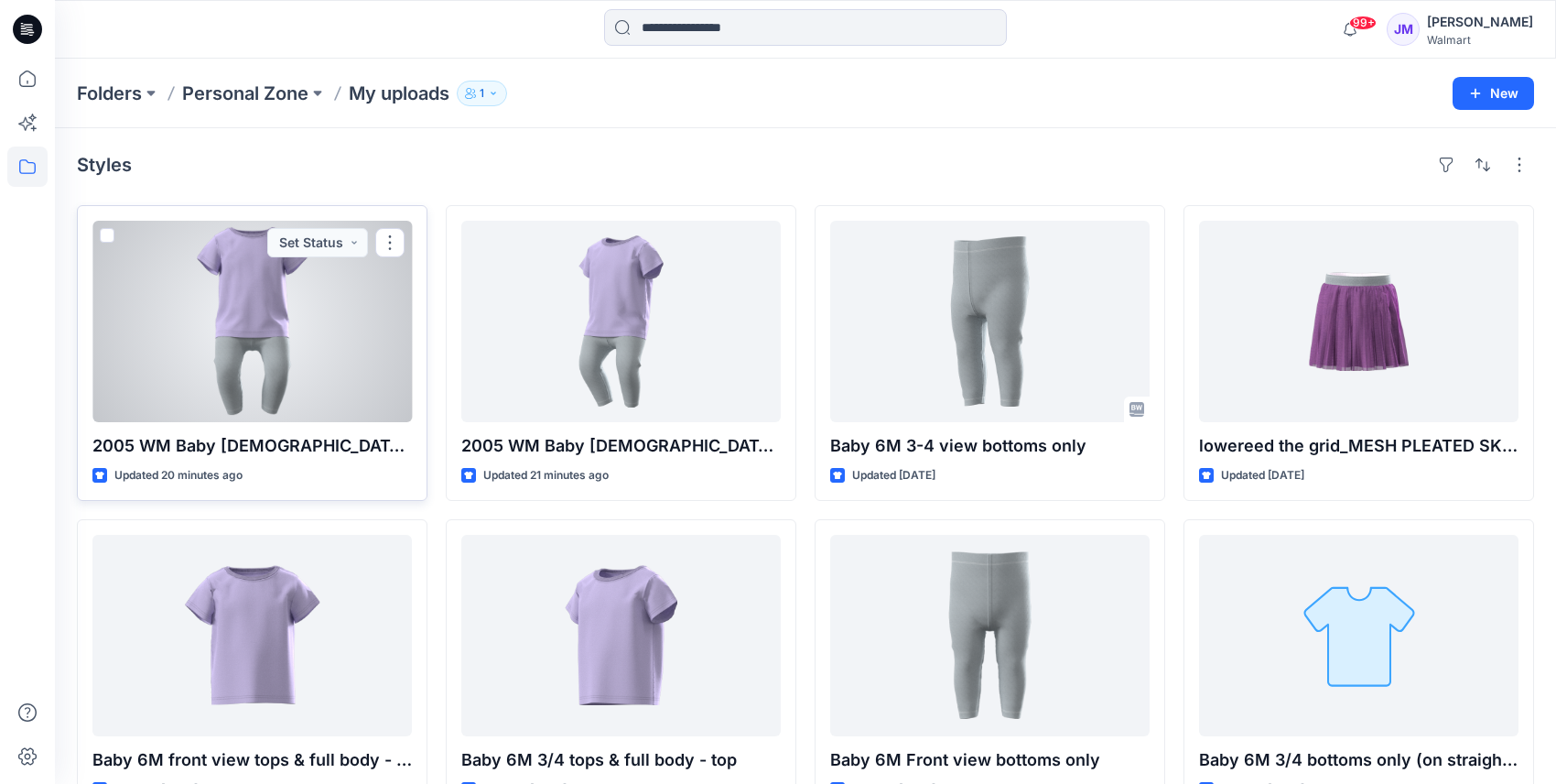
click at [335, 324] on div at bounding box center [252, 321] width 320 height 201
